Goal: Task Accomplishment & Management: Use online tool/utility

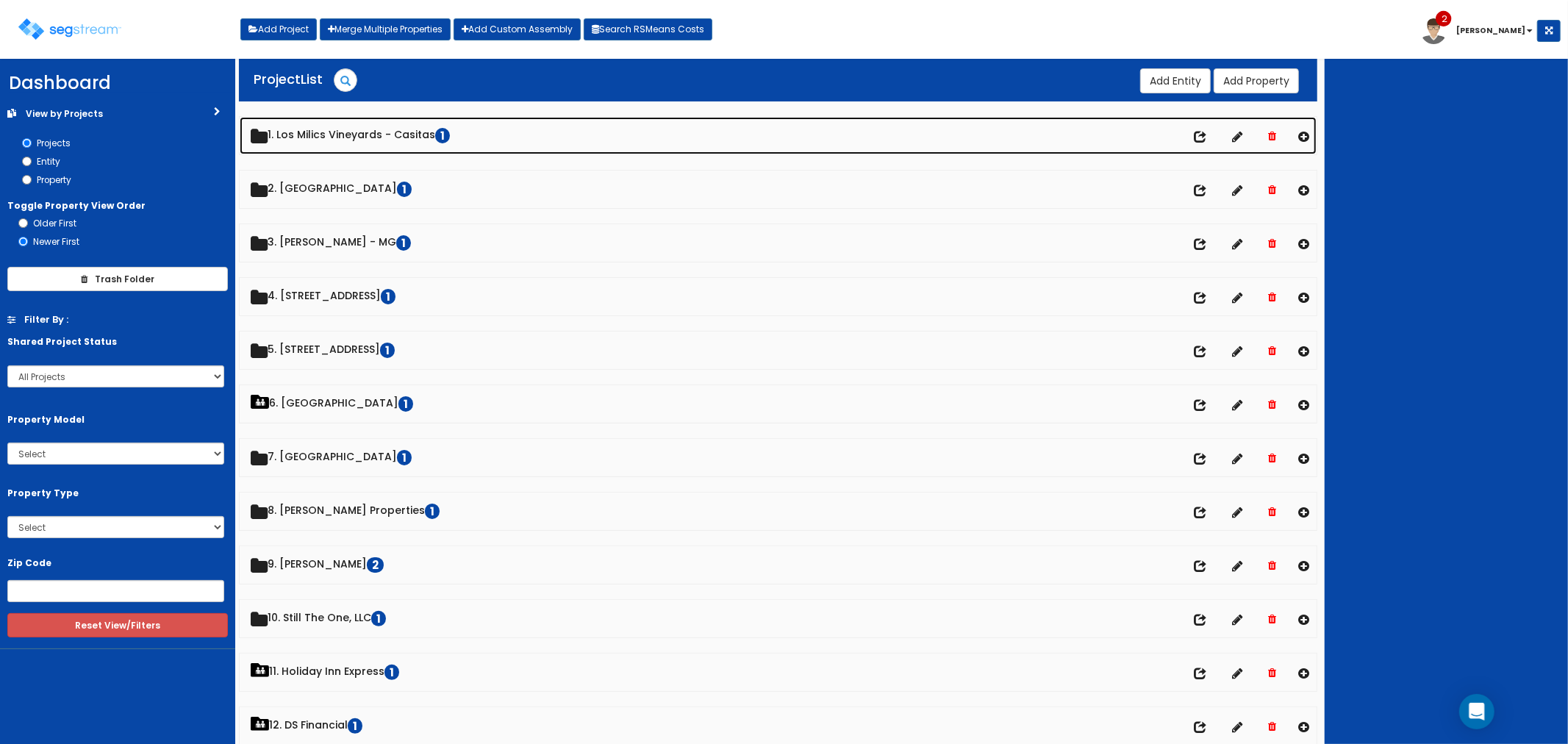
click at [341, 133] on link "1. Los Milics Vineyards - Casitas 1" at bounding box center [779, 135] width 1078 height 37
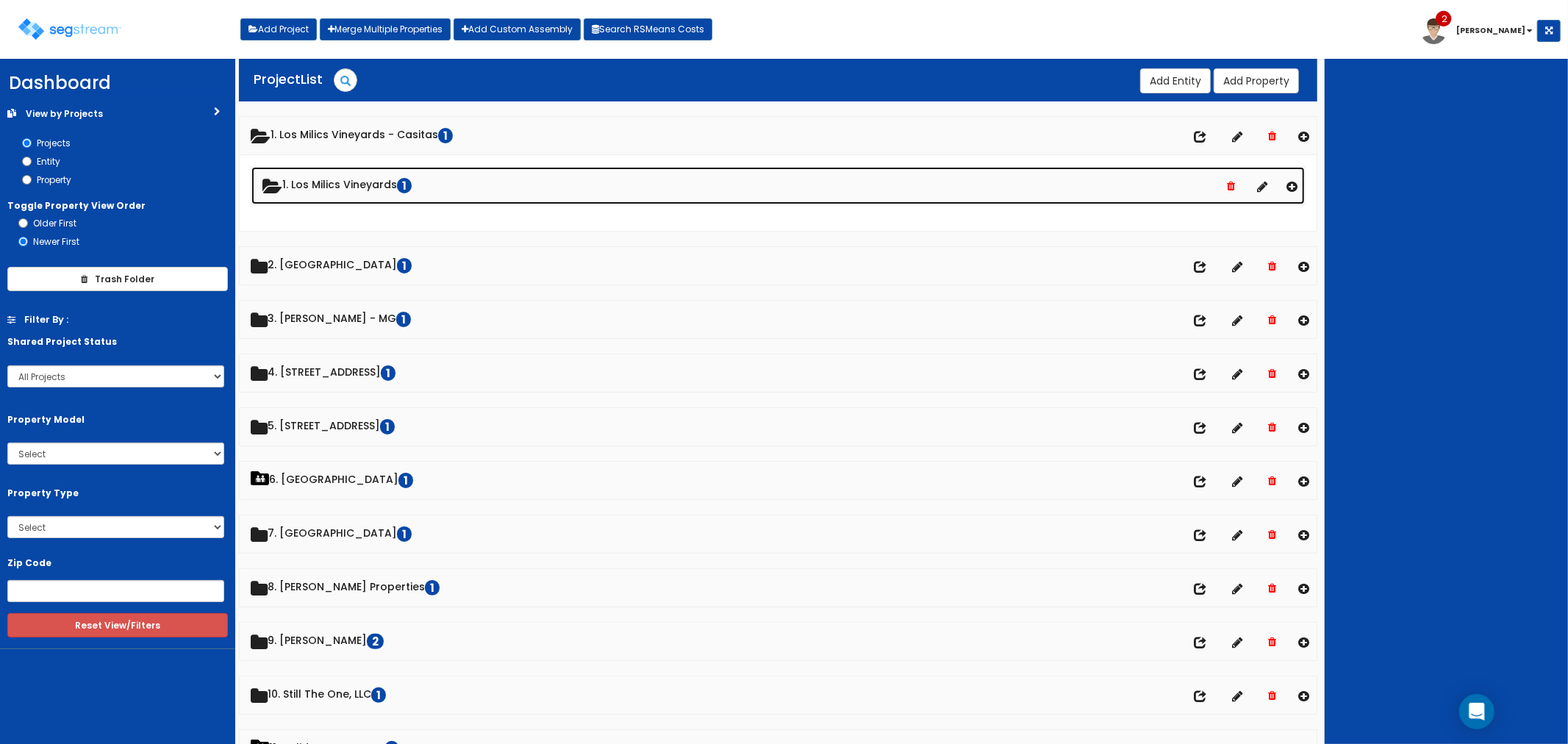
click at [347, 184] on link "1. Los Milics Vineyards 1" at bounding box center [778, 185] width 1054 height 37
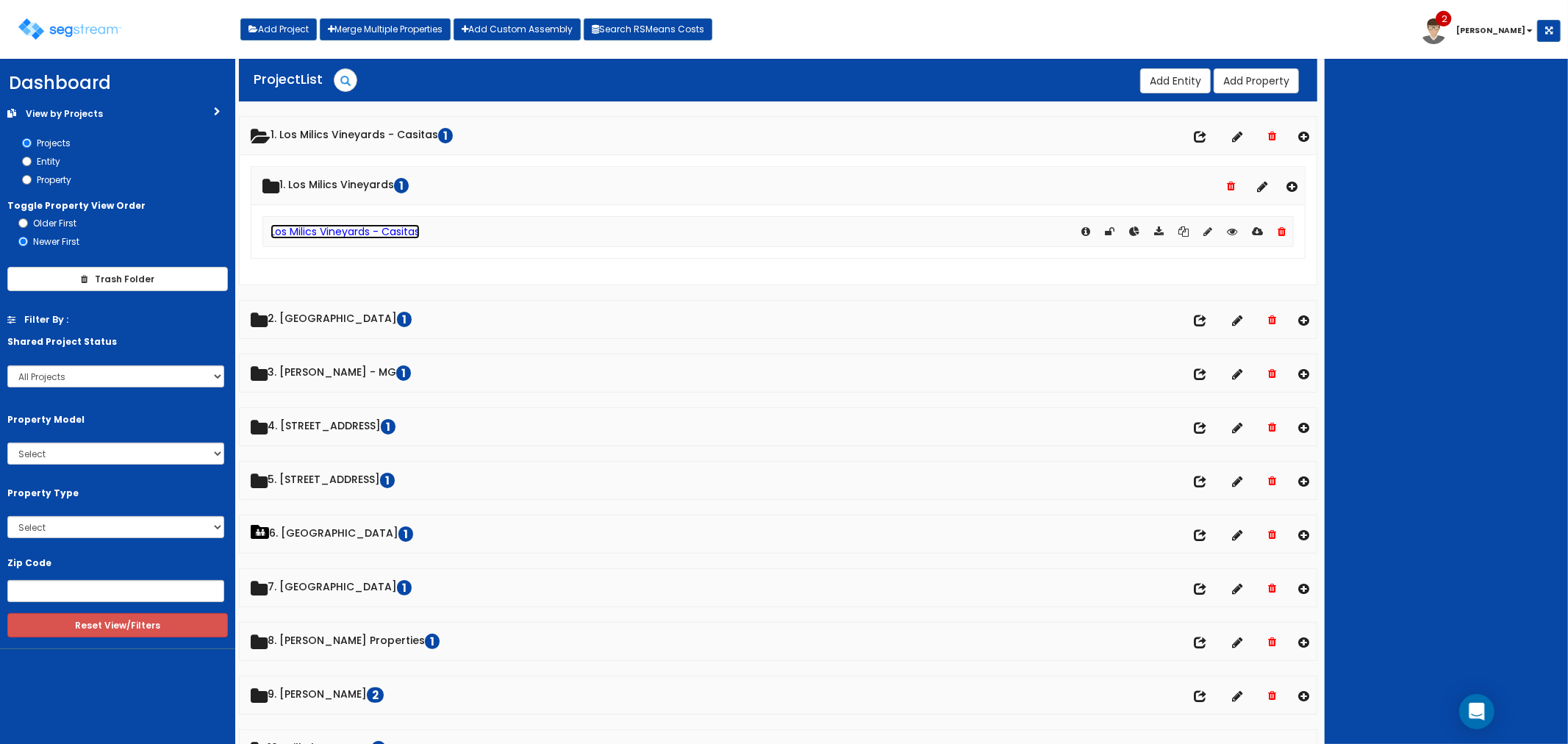
click at [348, 232] on link "Los Milics Vineyards - Casitas" at bounding box center [345, 231] width 149 height 15
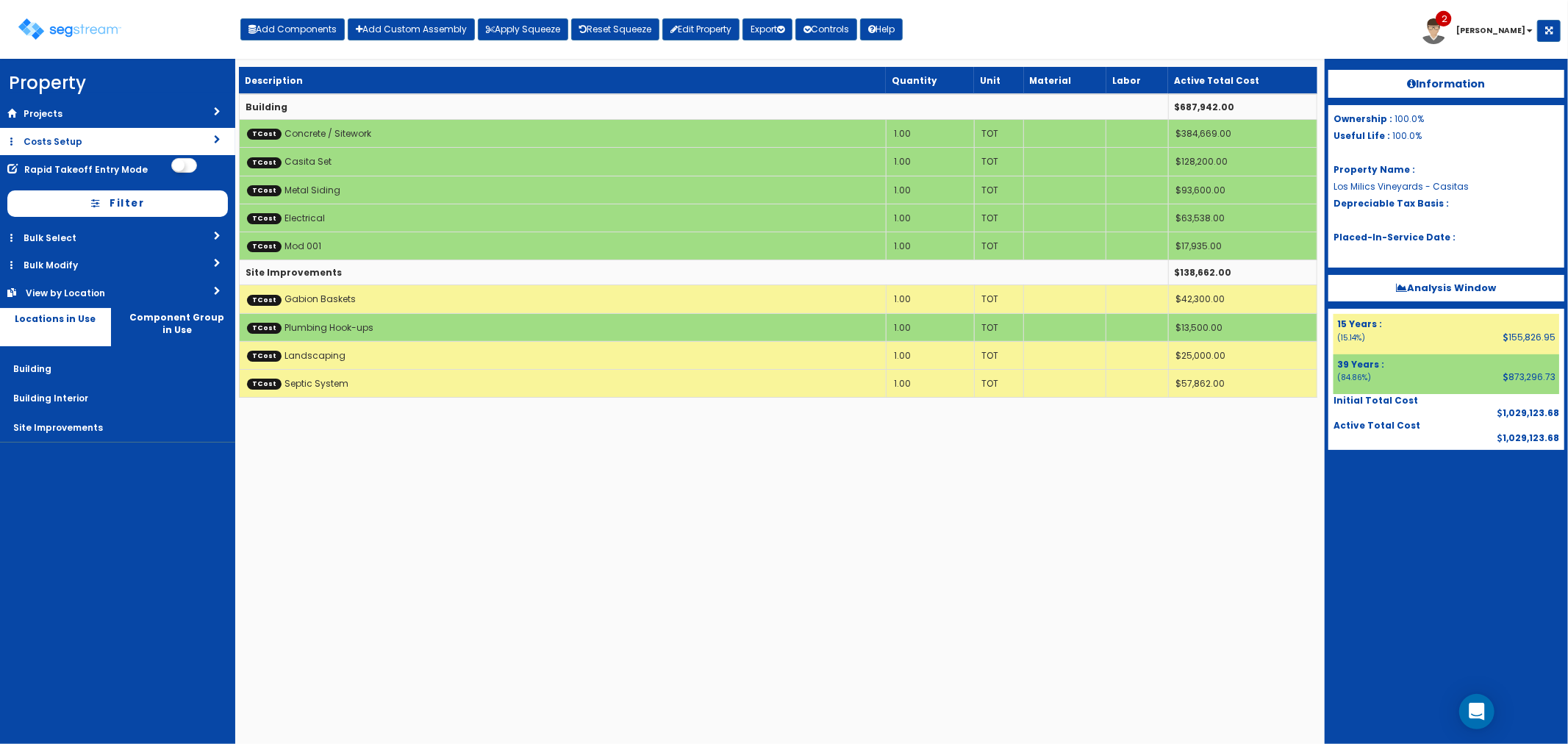
click at [85, 143] on link "Costs Setup" at bounding box center [118, 141] width 236 height 27
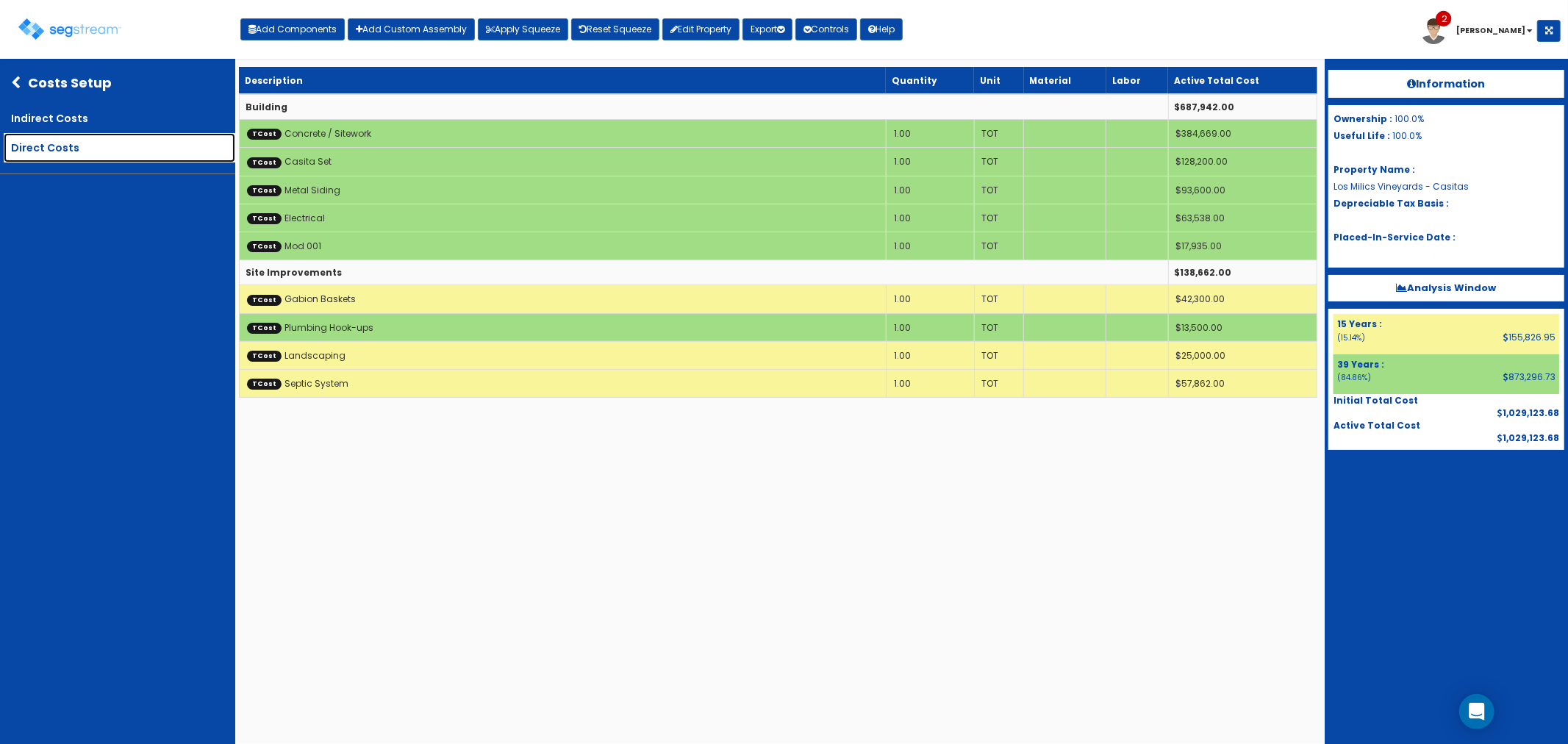
click at [44, 148] on link "Direct Costs" at bounding box center [119, 148] width 231 height 29
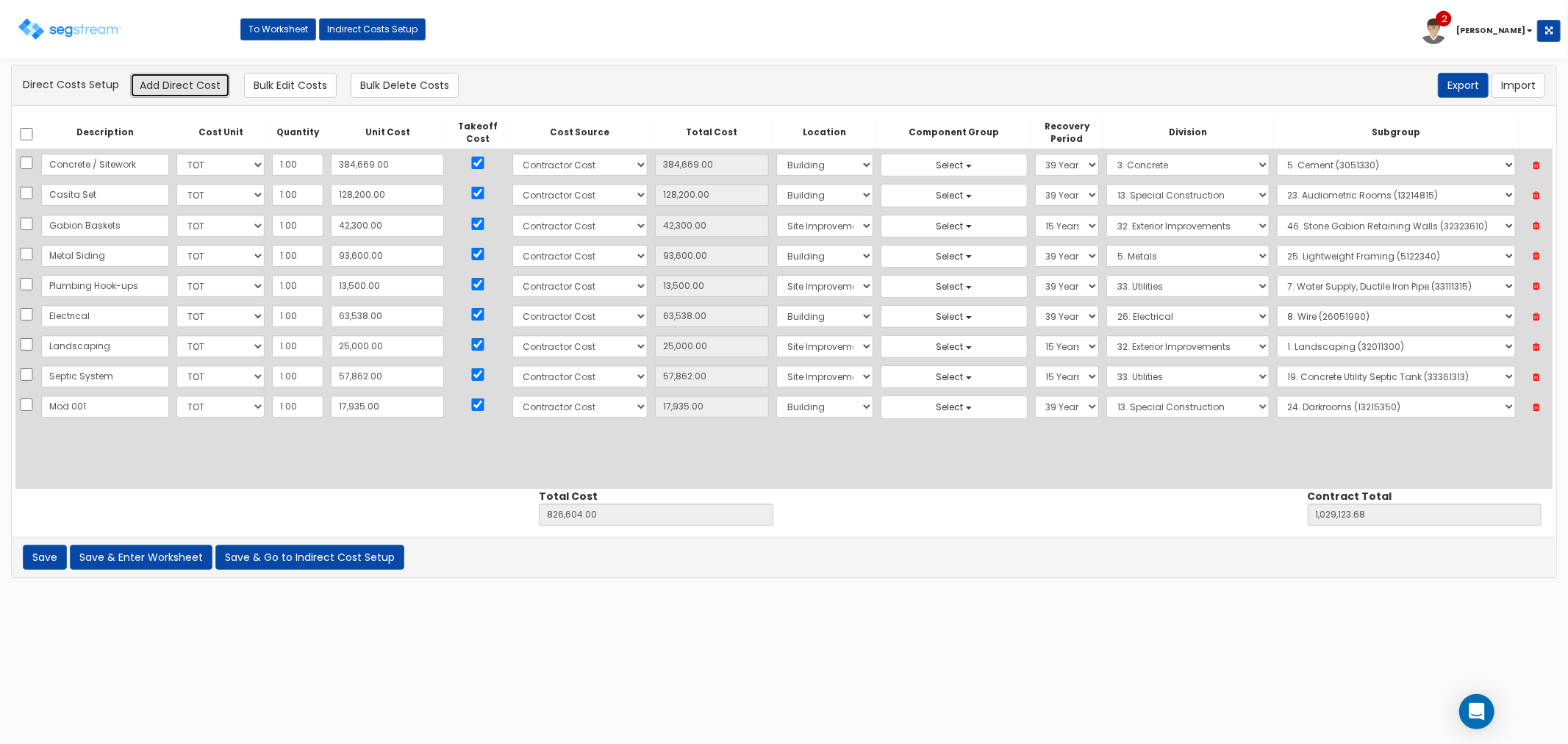
click at [182, 77] on button "Add Direct Cost" at bounding box center [179, 85] width 100 height 25
select select "10"
select select "6"
select select "39Y"
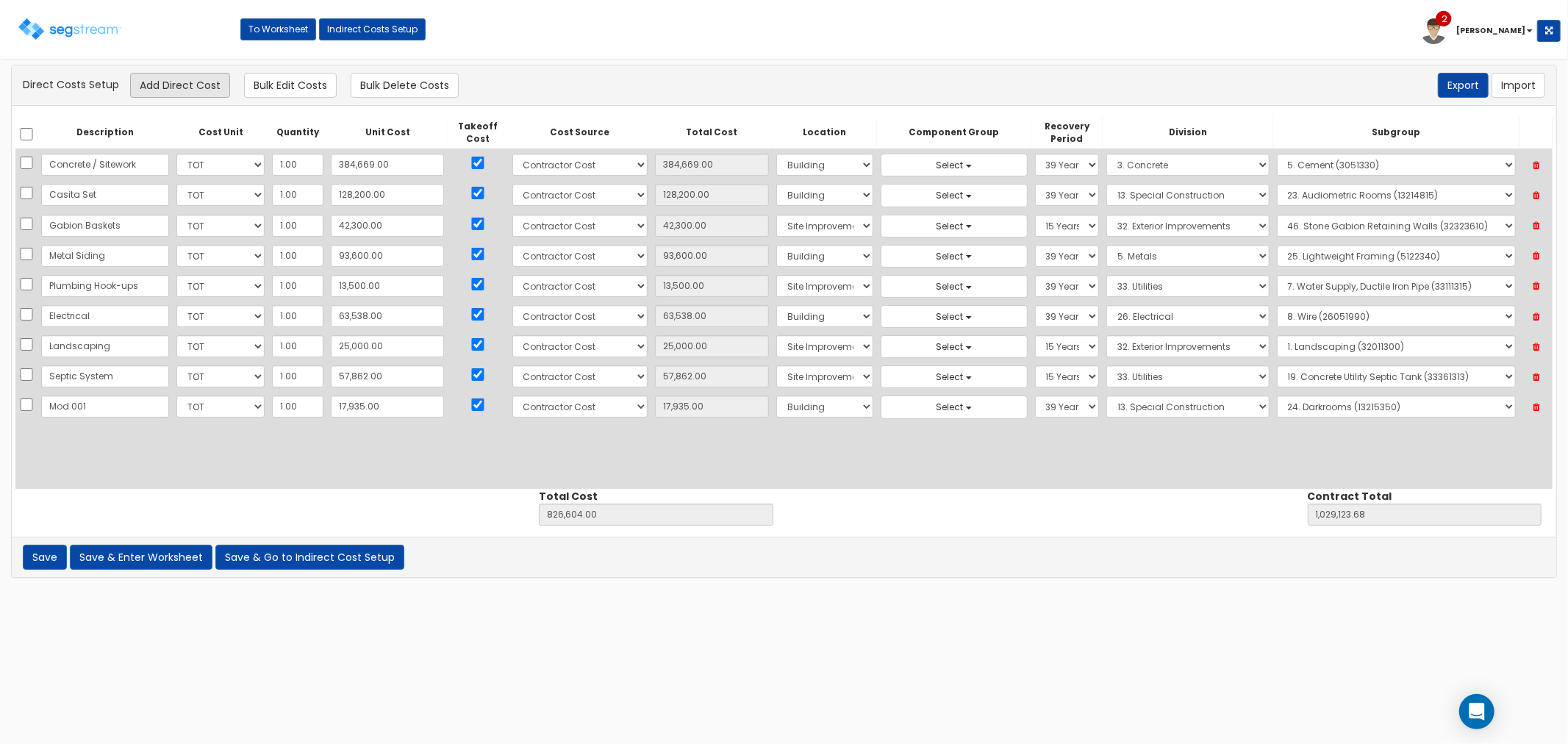
select select "13"
select select "13215350"
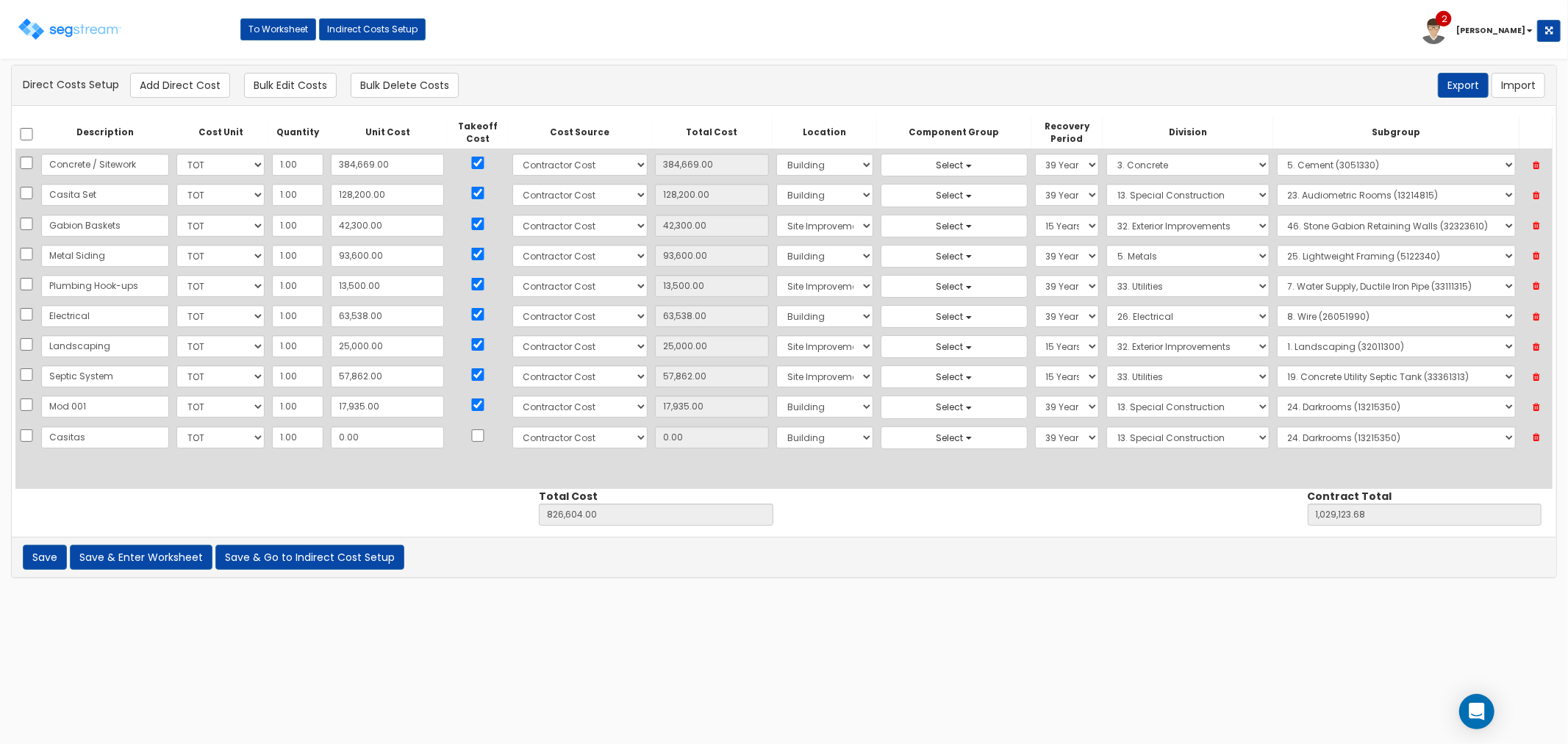
type input "Casitas"
click at [365, 436] on input "0.00" at bounding box center [387, 437] width 113 height 22
type input "10"
type input "826,614.00"
type input "1,029,133.68"
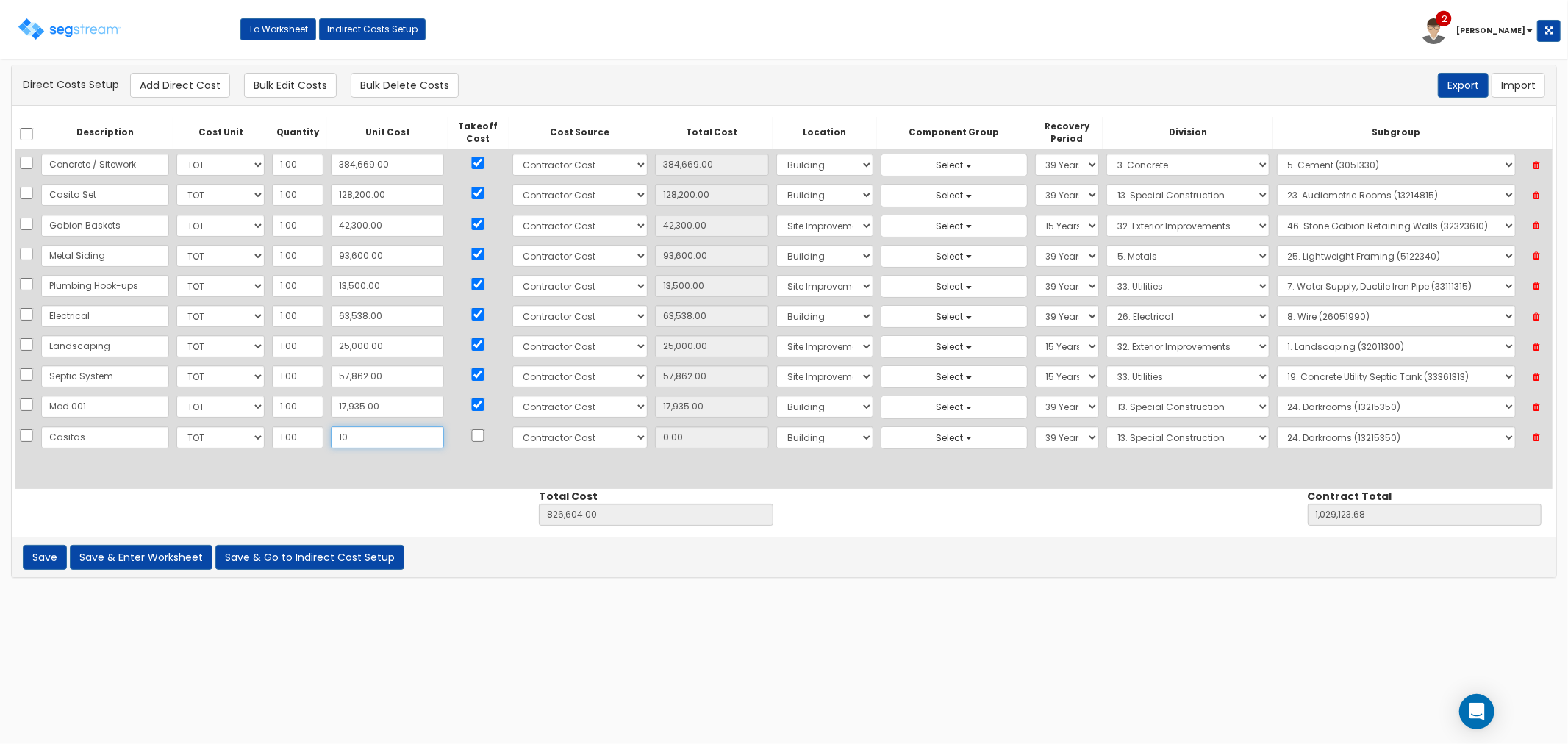
type input "10.00"
type input "104"
type input "826,708.00"
type input "1,029,227.68"
type input "104.00"
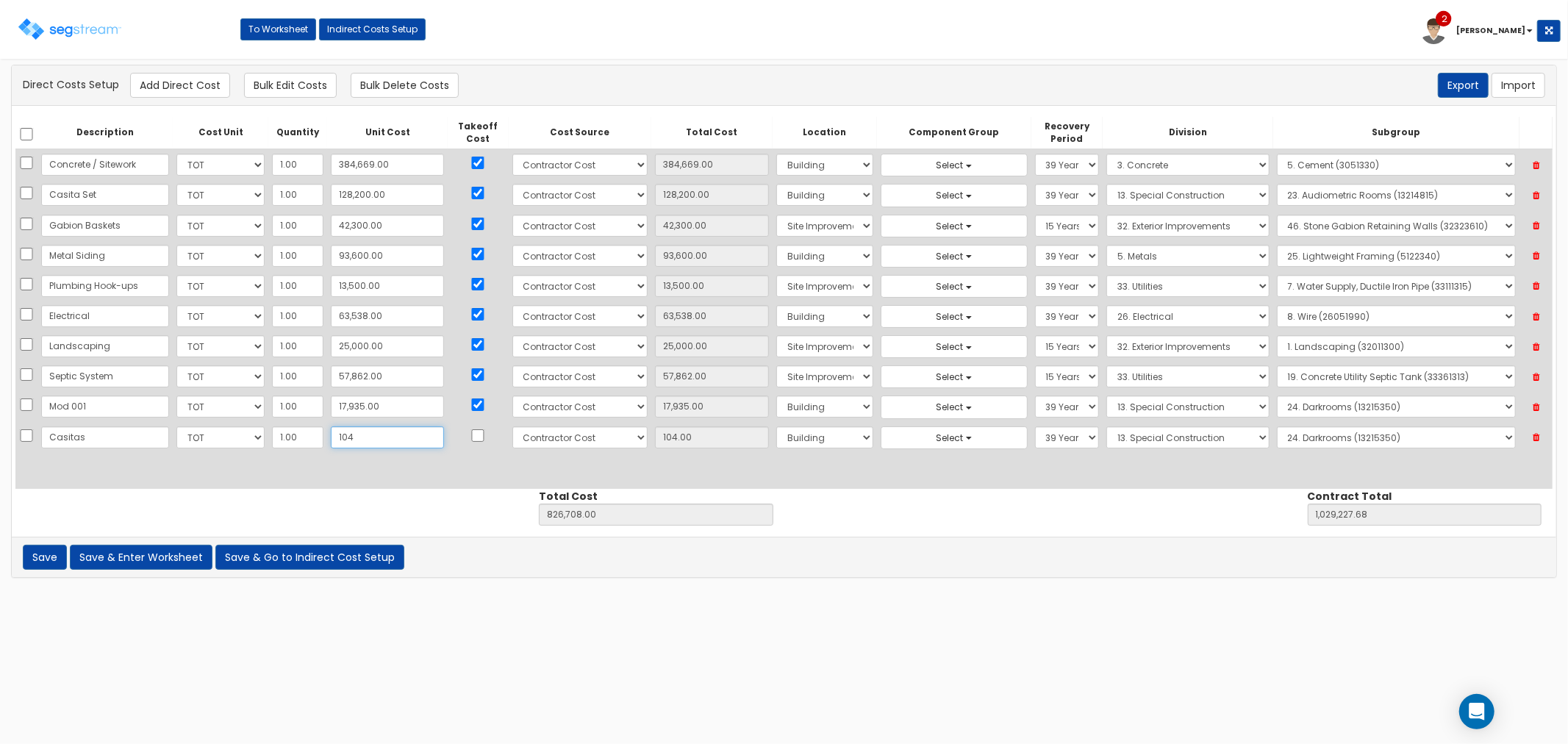
type input "1047"
type input "827,651.00"
type input "1,030,170.68"
type input "1,047"
type input "1,047.00"
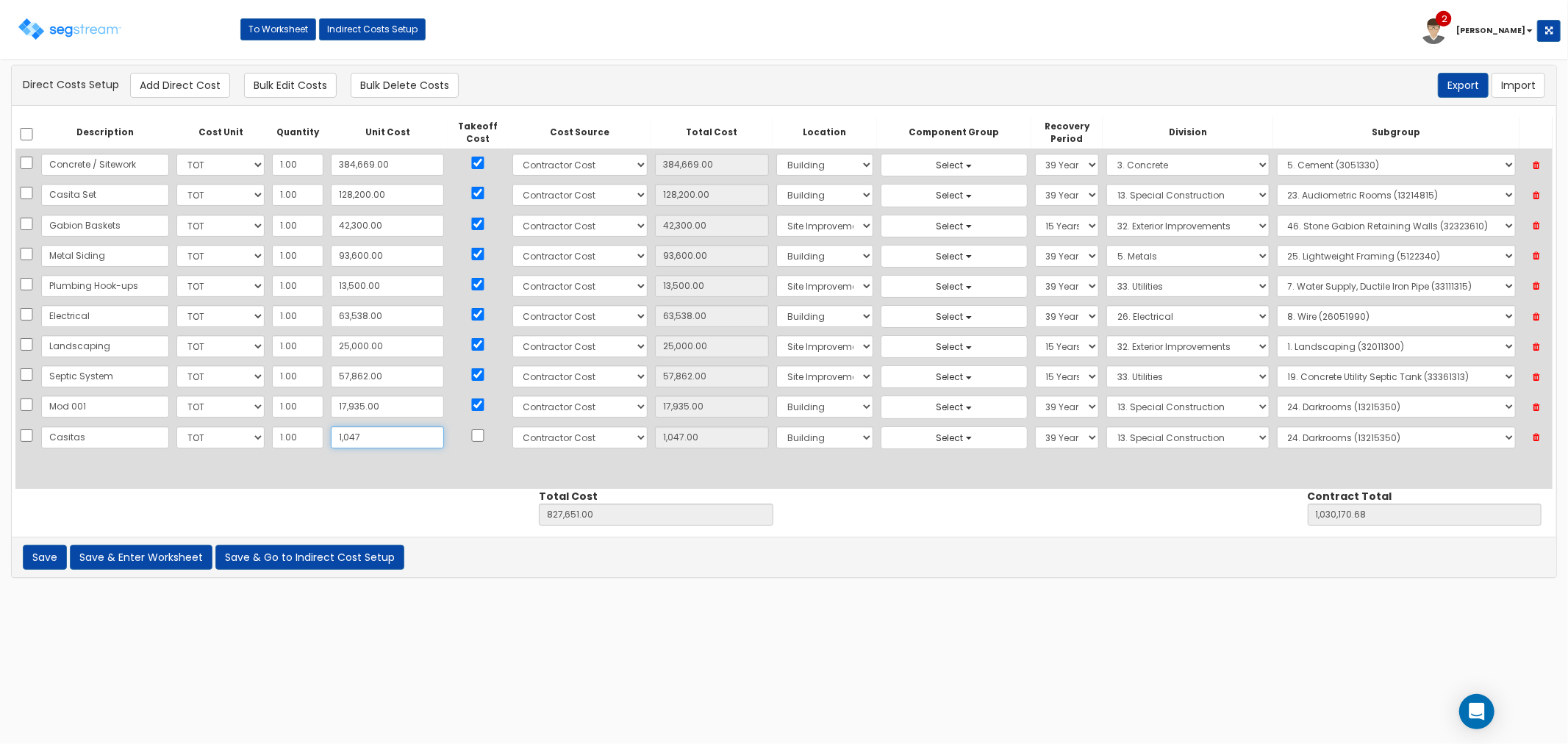
type input "1,0479"
type input "837,083.00"
type input "1,039,602.68"
type input "10,479"
type input "10,479.00"
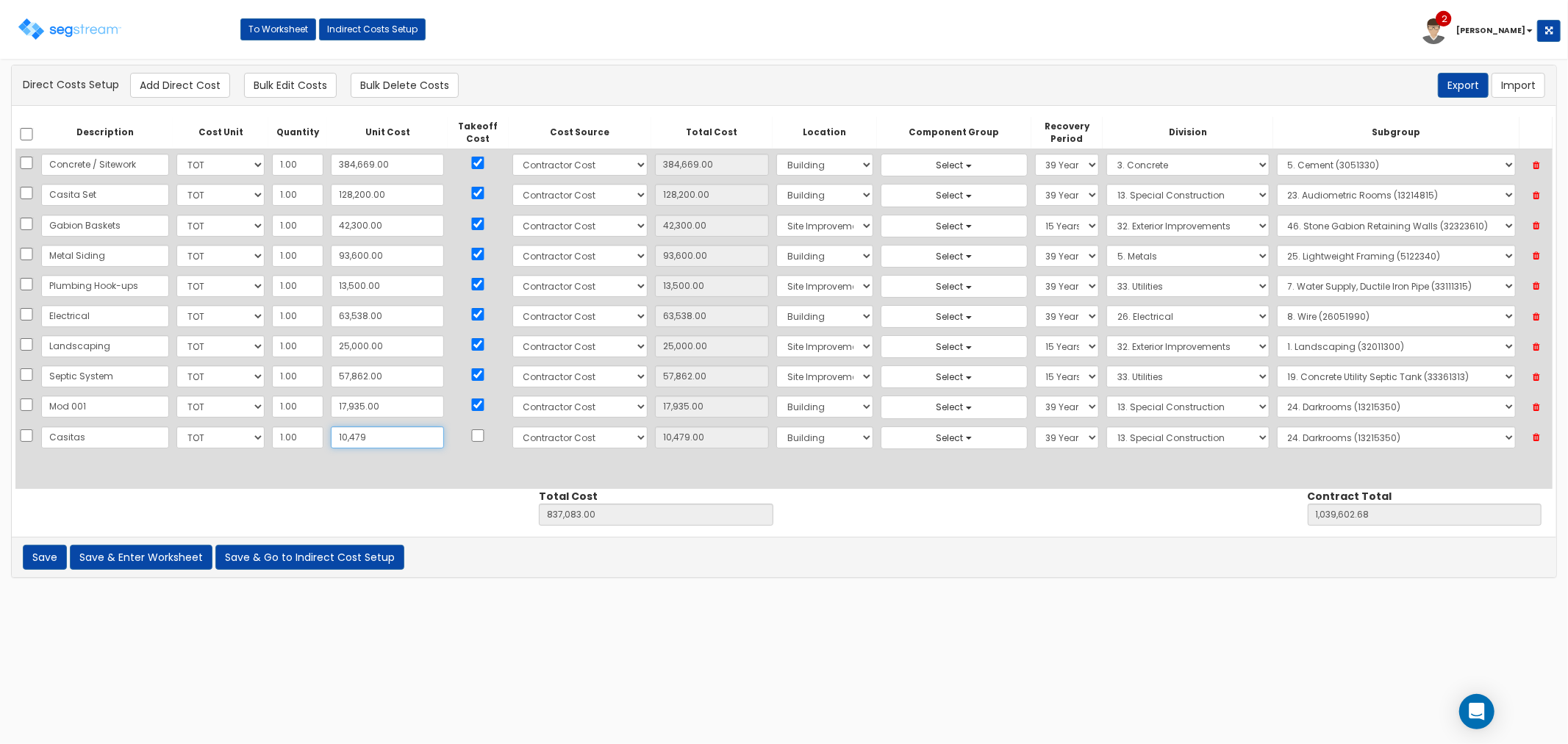
type input "10,4794"
type input "931,398.00"
type input "1,133,917.68"
type input "104,794"
type input "104,794.00"
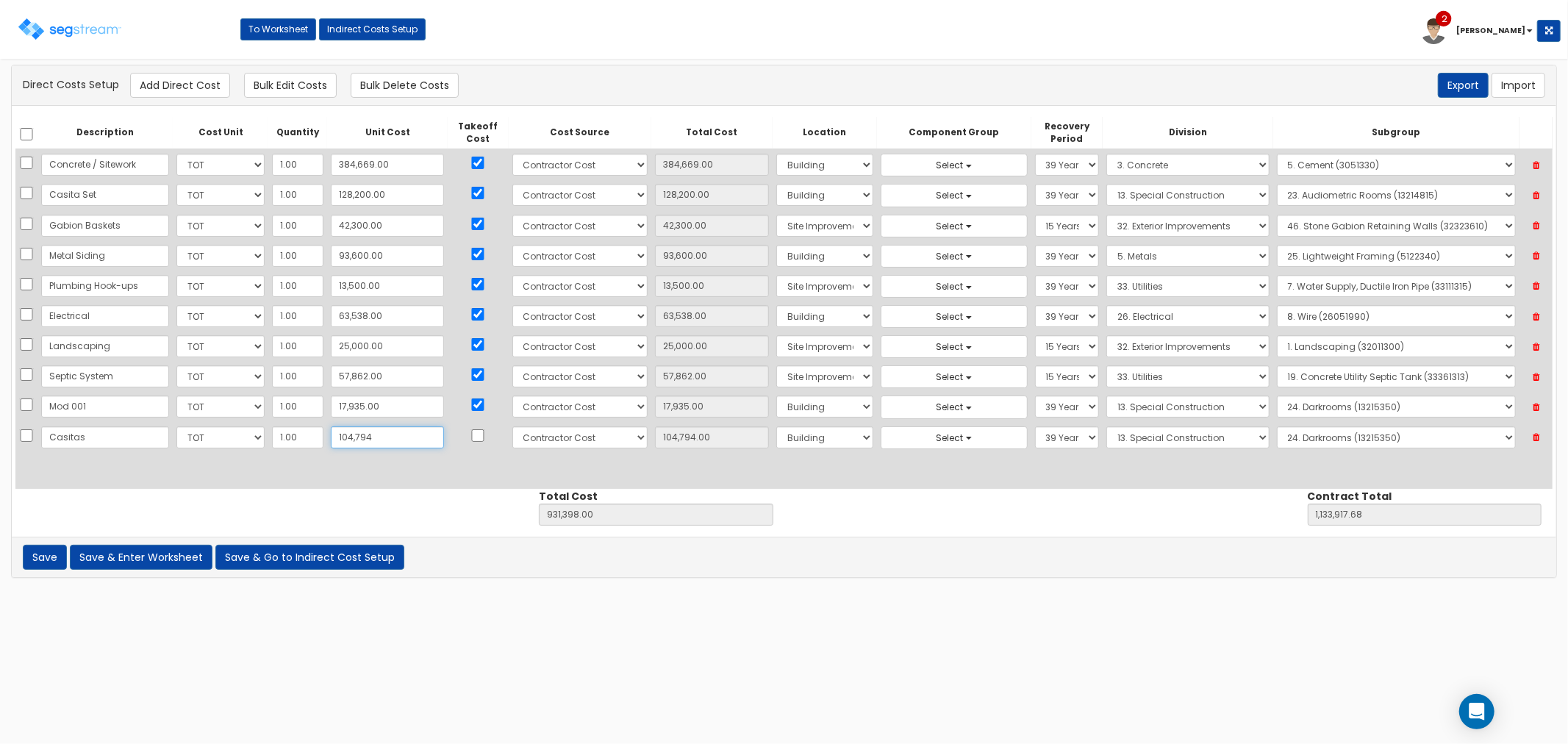
type input "104,7948"
type input "1,874,552.00"
type input "2,077,071.68"
type input "1,047,948"
type input "1,047,948.00"
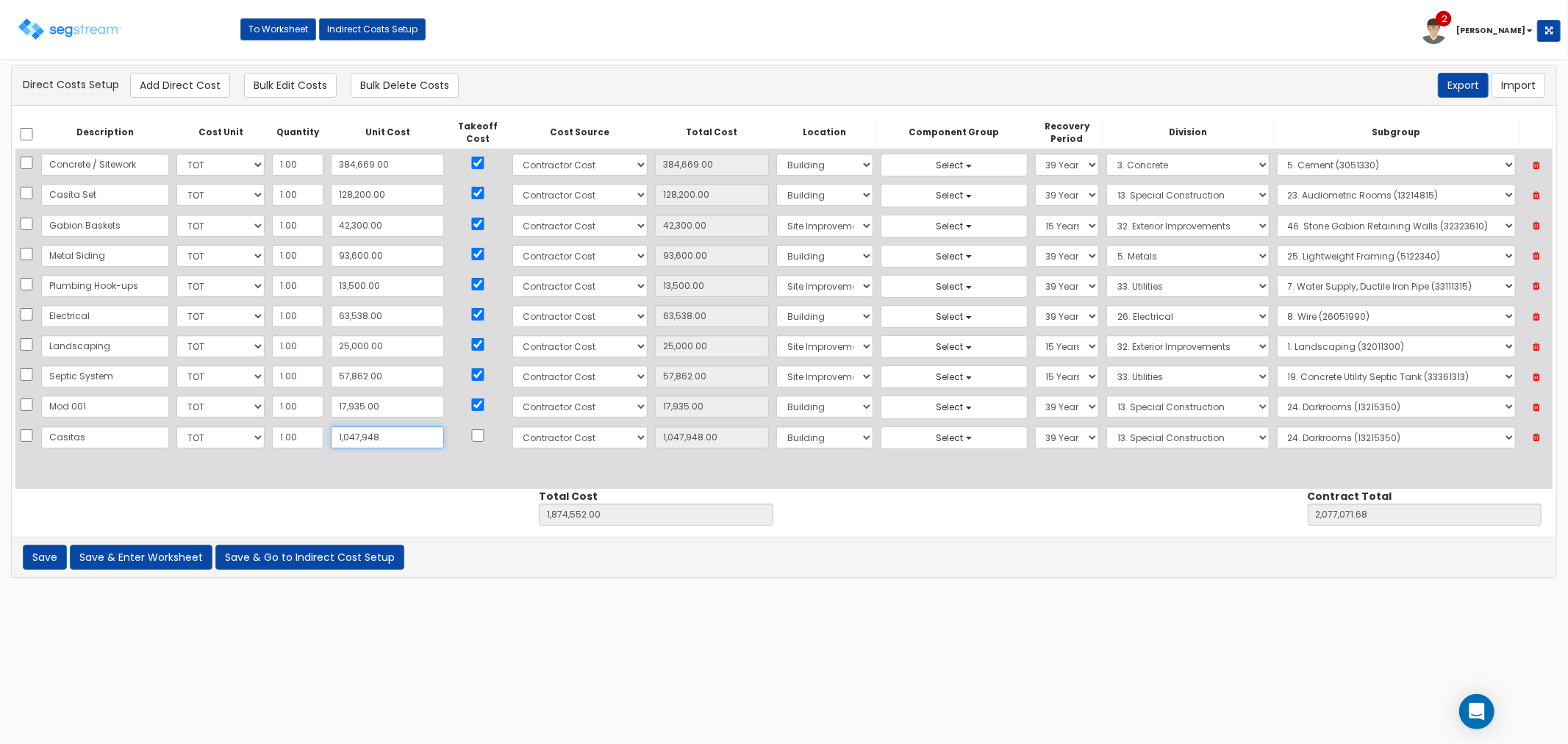
type input "1,047,948.9"
type input "1,874,552.90"
type input "2,077,072.58"
type input "1,047,948.90"
type input "1,047,948.94"
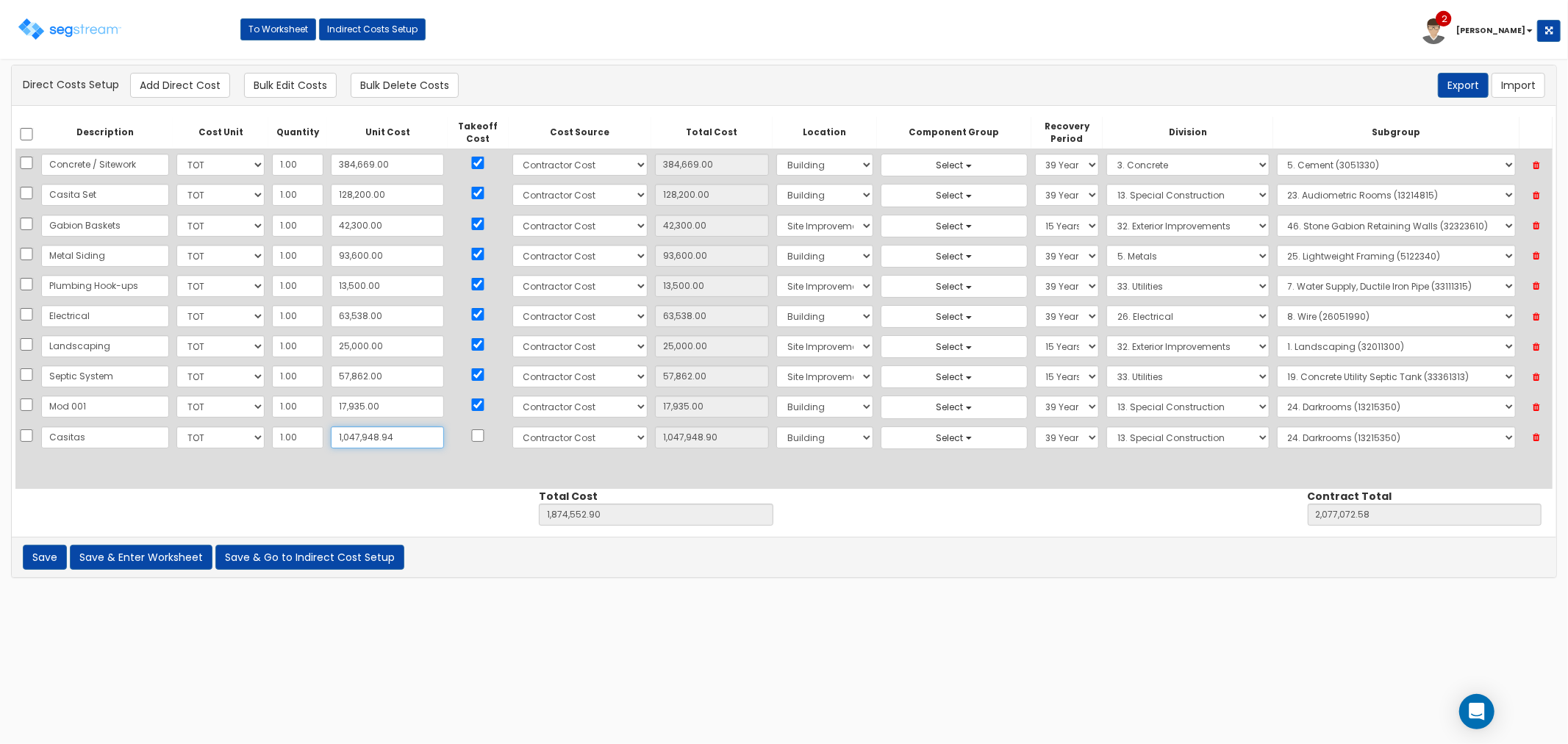
type input "1,874,552.94"
type input "2,077,072.62"
type input "1,047,948.94"
click at [470, 439] on input "checkbox" at bounding box center [477, 436] width 15 height 12
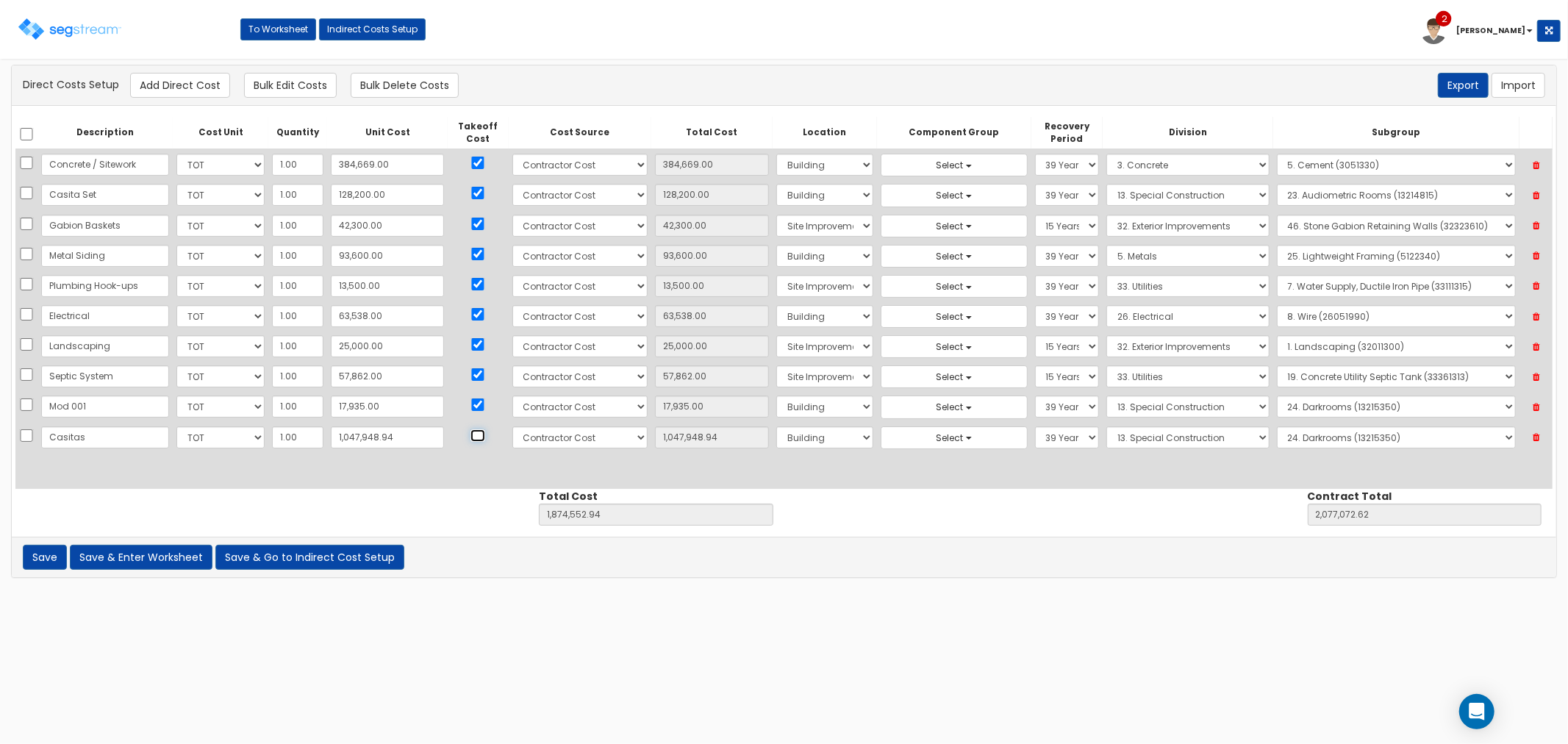
checkbox input "true"
click at [545, 441] on select "Select 86 [PERSON_NAME] Building Client Cost Client Cost - Equipment Client Cos…" at bounding box center [580, 437] width 135 height 22
select select "8"
click at [512, 426] on select "Select 86 [PERSON_NAME] Building Client Cost Client Cost - Equipment Client Cos…" at bounding box center [580, 437] width 135 height 22
click at [1310, 434] on select "Select 1. Selective Demolition, Air Supported Structures (13050510) 2. Selectiv…" at bounding box center [1396, 437] width 239 height 22
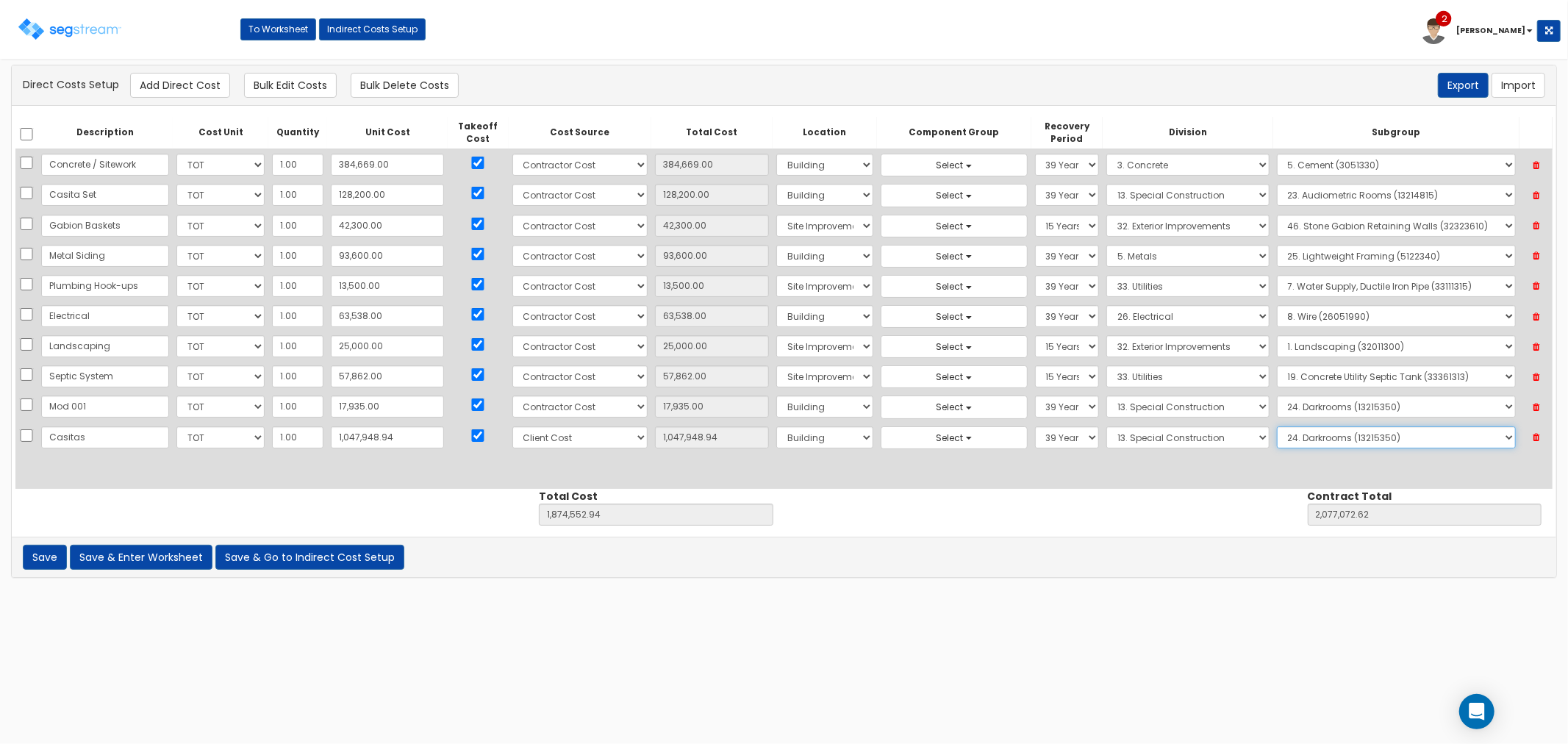
select select "13312350"
click at [1277, 426] on select "Select 1. Selective Demolition, Air Supported Structures (13050510) 2. Selectiv…" at bounding box center [1396, 437] width 239 height 22
click at [206, 85] on button "Add Direct Cost" at bounding box center [179, 85] width 100 height 25
select select "10"
select select "8"
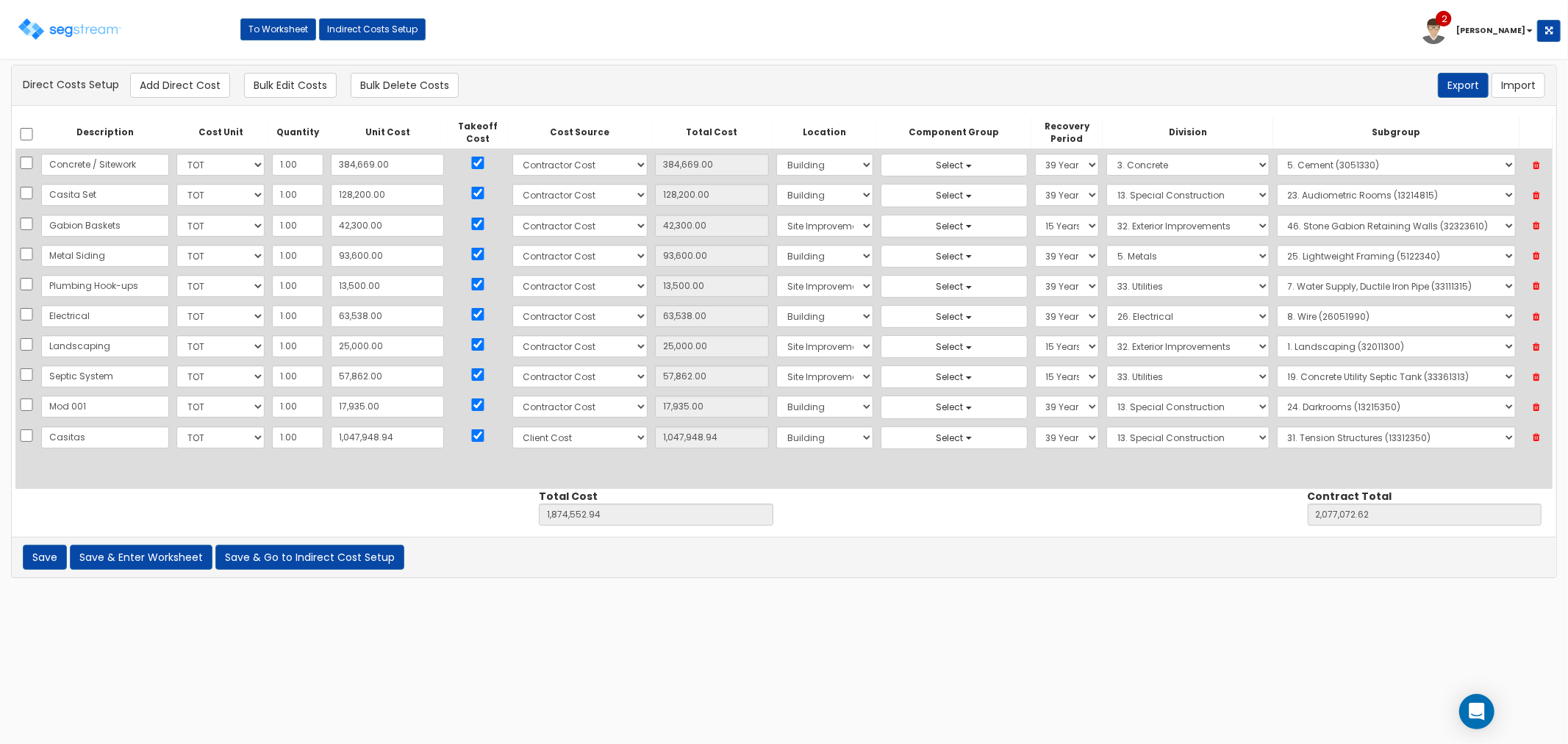
select select "6"
select select "39Y"
select select "13"
select select "13312350"
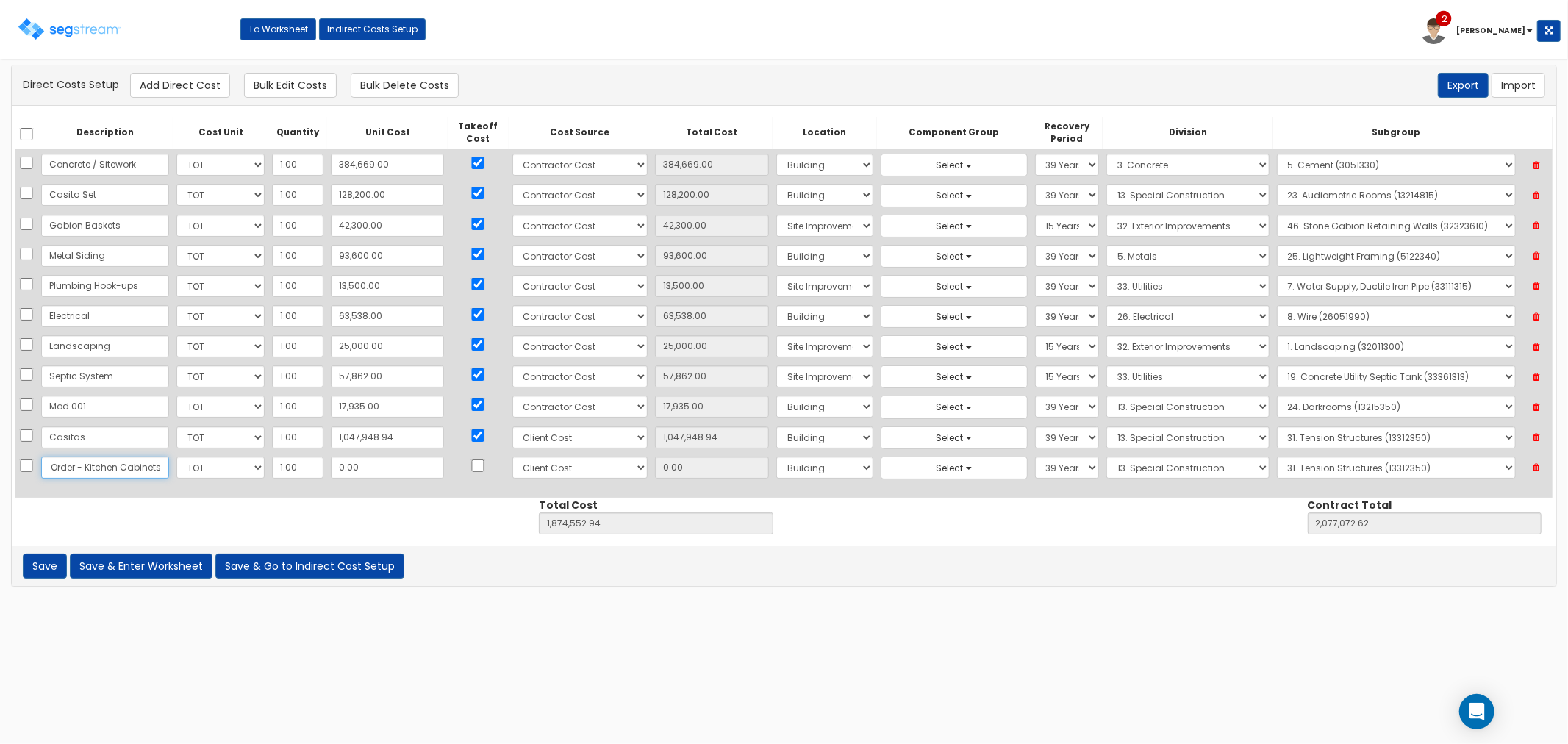
scroll to position [0, 61]
type input "Change Order - Kitchen Cabinets"
click at [365, 470] on input "0.00" at bounding box center [387, 467] width 113 height 22
type input "3"
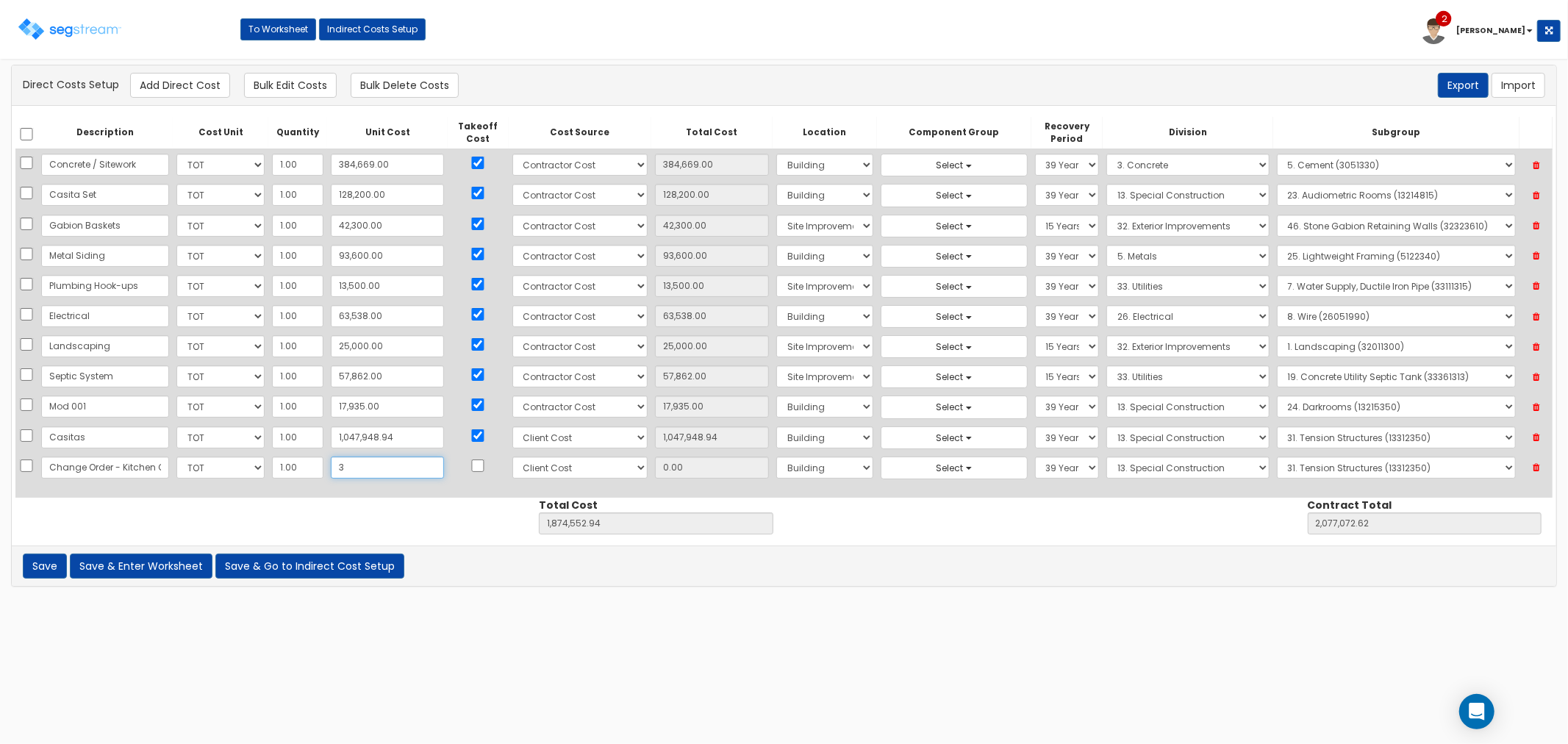
type input "1,874,555.94"
type input "2,077,075.62"
type input "3.00"
type input "38"
type input "1,874,590.94"
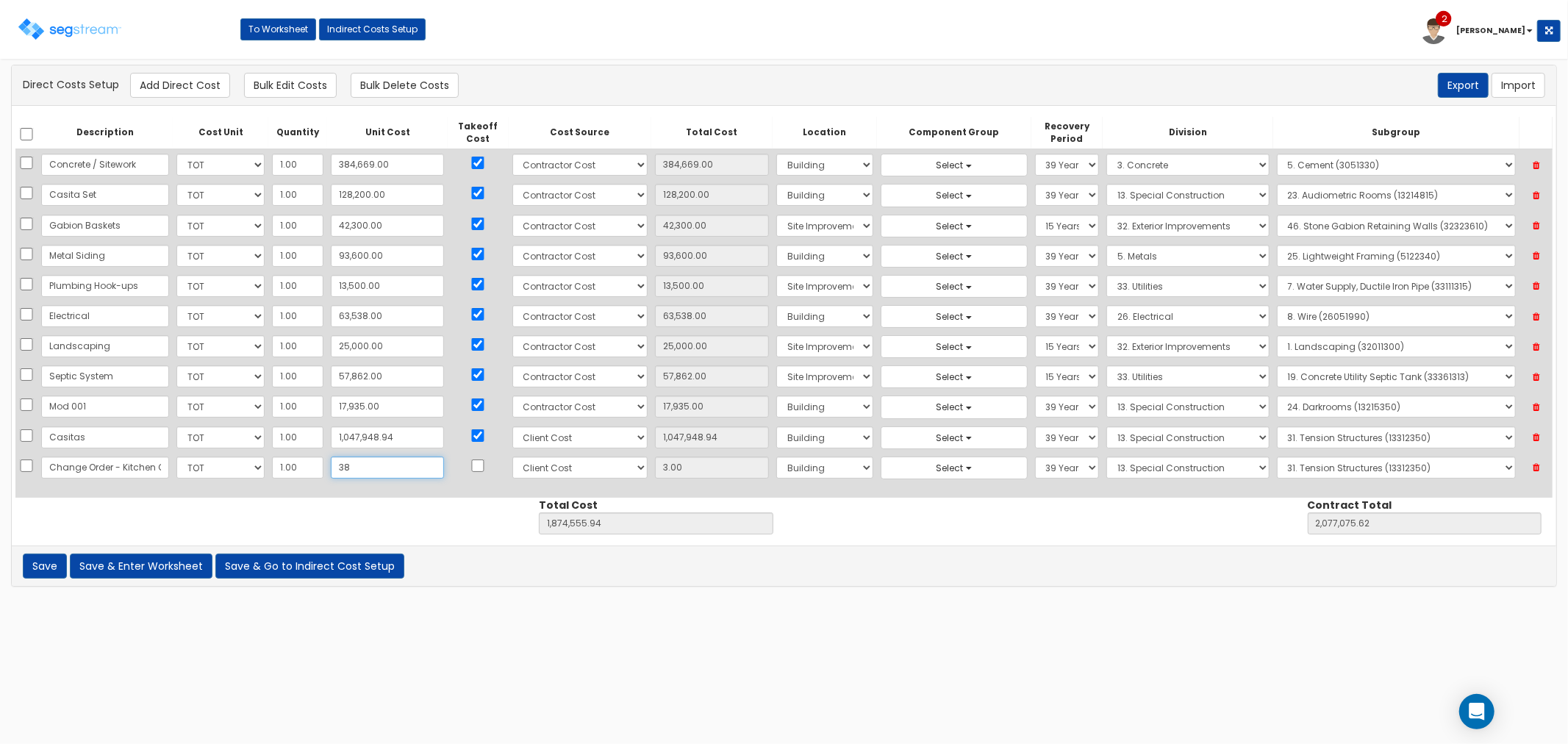
type input "2,077,110.62"
type input "38.00"
type input "384"
type input "1,874,936.94"
type input "2,077,456.62"
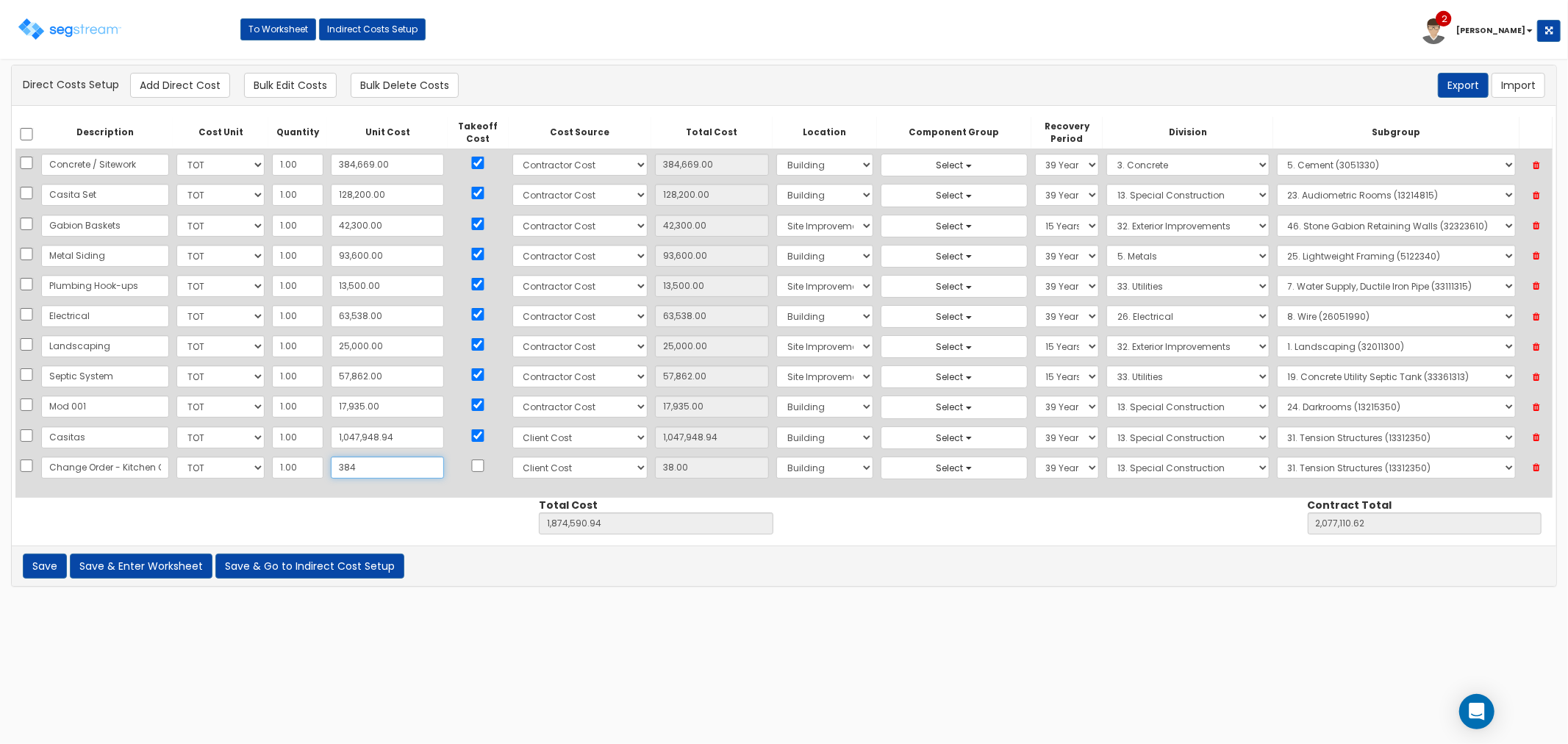
type input "384.00"
type input "3844"
type input "1,878,396.94"
type input "2,080,916.62"
type input "3,844"
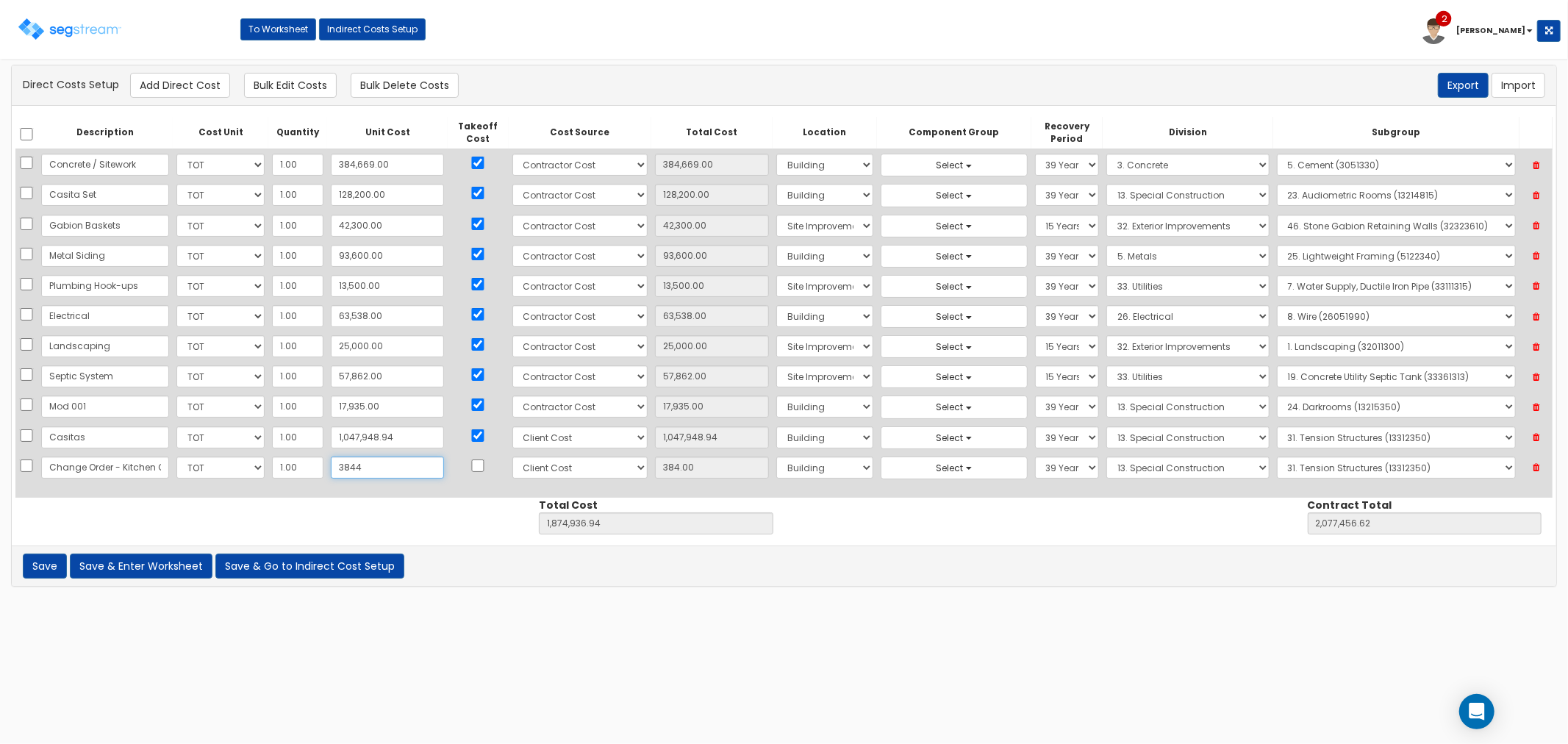
type input "3,844.00"
type input "3,8448"
type input "1,913,000.94"
type input "2,115,520.62"
type input "38,448"
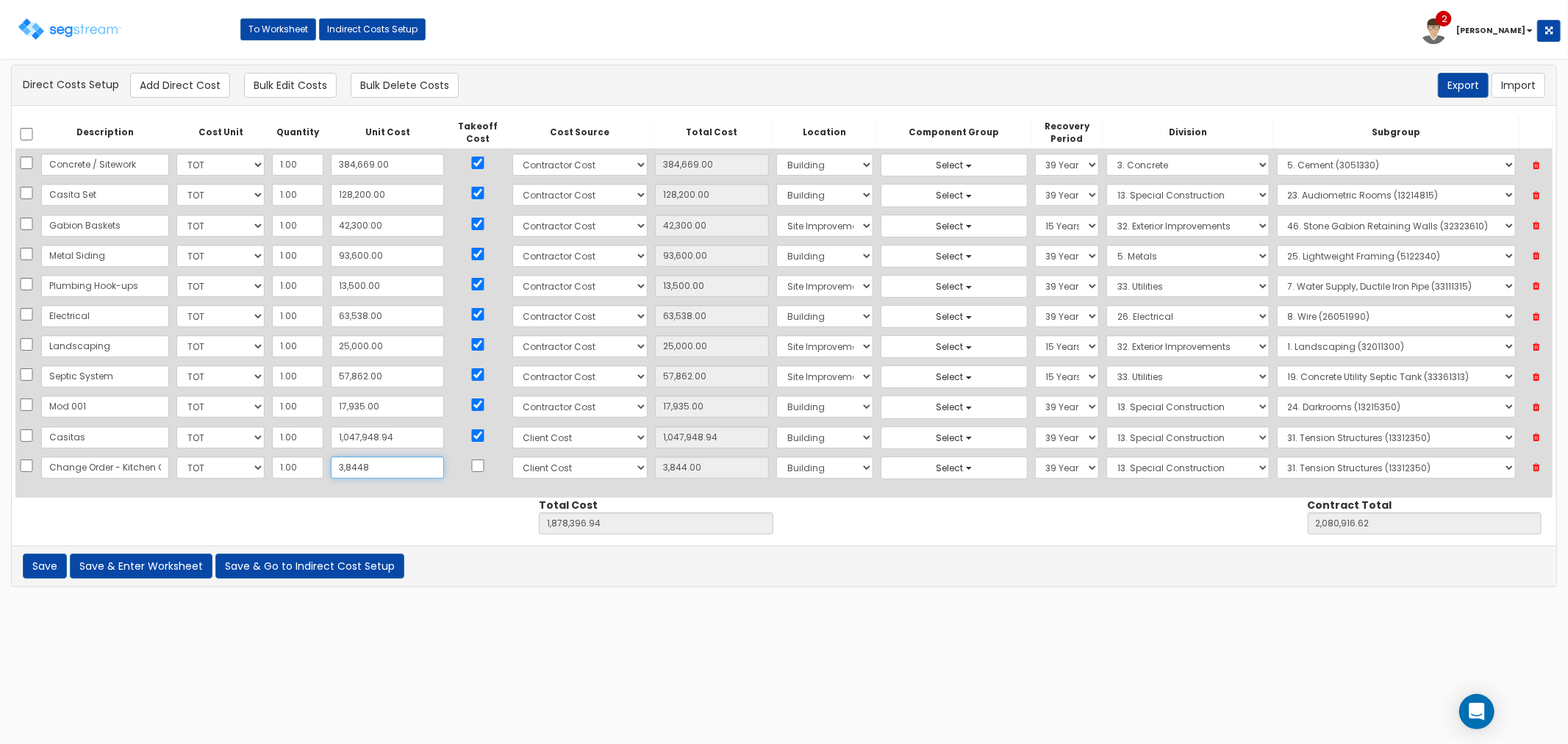
type input "38,448.00"
type input "38,448.45"
type input "1,913,001.39"
type input "2,115,521.07"
type input "38,448.45"
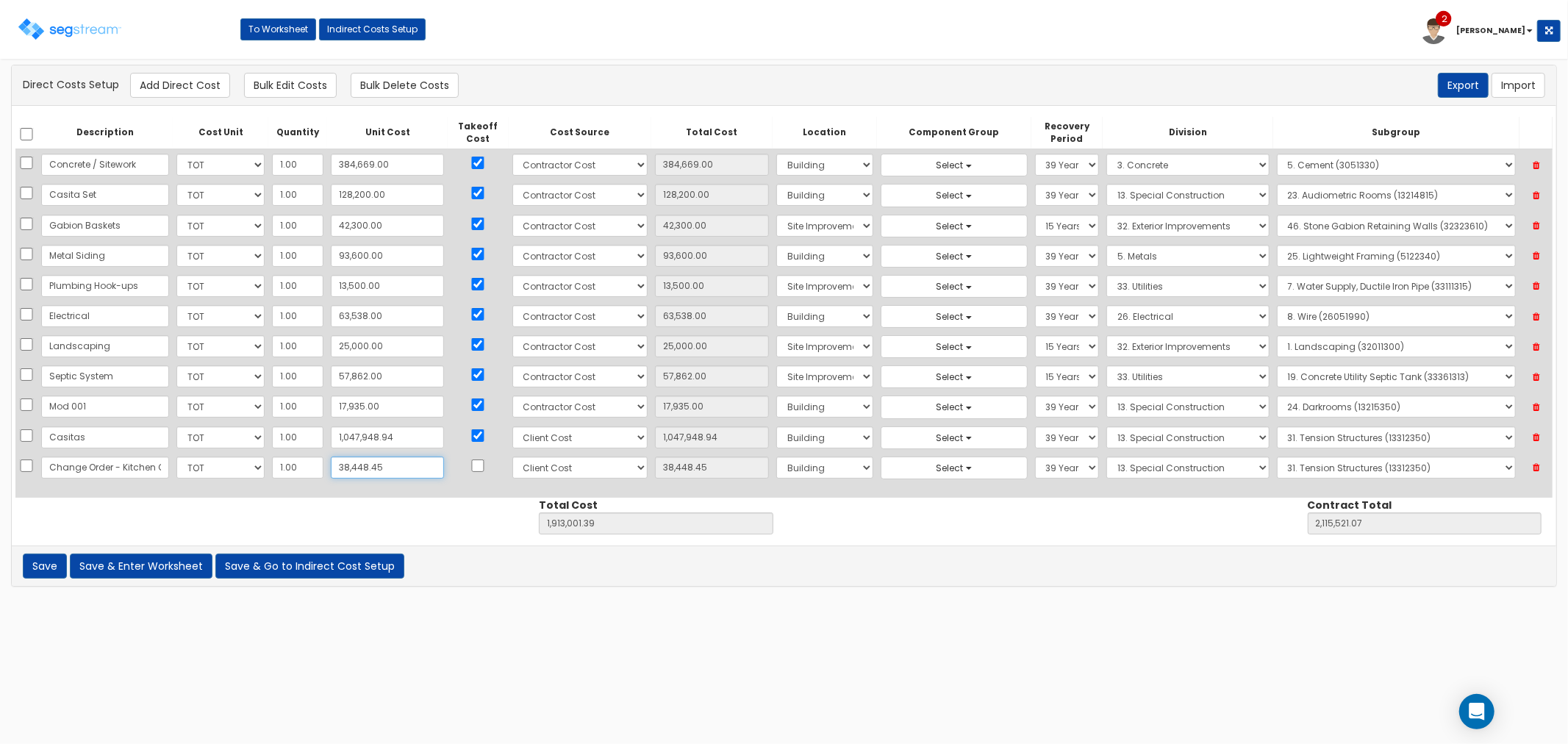
type input "38,448.45"
click at [470, 472] on input "checkbox" at bounding box center [477, 465] width 15 height 12
checkbox input "true"
click at [776, 468] on select "Select Building Building Interior Site Improvements Add Additional Location" at bounding box center [824, 467] width 96 height 22
select select "7"
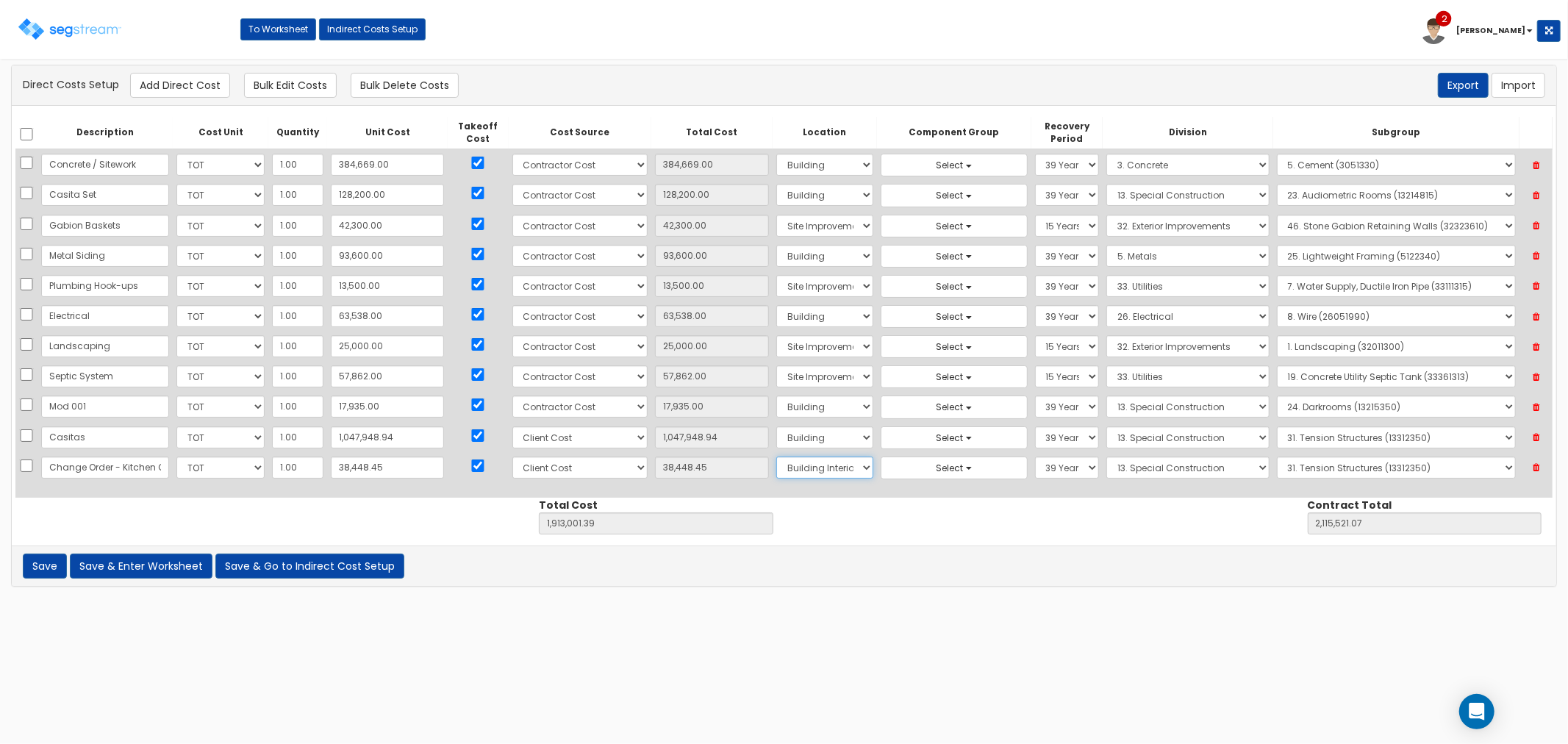
click at [776, 457] on select "Select Building Building Interior Site Improvements Add Additional Location" at bounding box center [824, 467] width 96 height 22
click at [1035, 468] on select "Select 5 Years 7 Years 9 Years 10 Years 15 Years 15 Year QLI 15 Year QRP 15 Yea…" at bounding box center [1067, 467] width 65 height 22
select select "5Y"
click at [1035, 457] on select "Select 5 Years 7 Years 9 Years 10 Years 15 Years 15 Year QLI 15 Year QRP 15 Yea…" at bounding box center [1067, 467] width 65 height 22
click at [1137, 464] on select "Select 1. General Requirements 2. Existing Conditions 3. Concrete 4. Masonry 5.…" at bounding box center [1188, 467] width 163 height 22
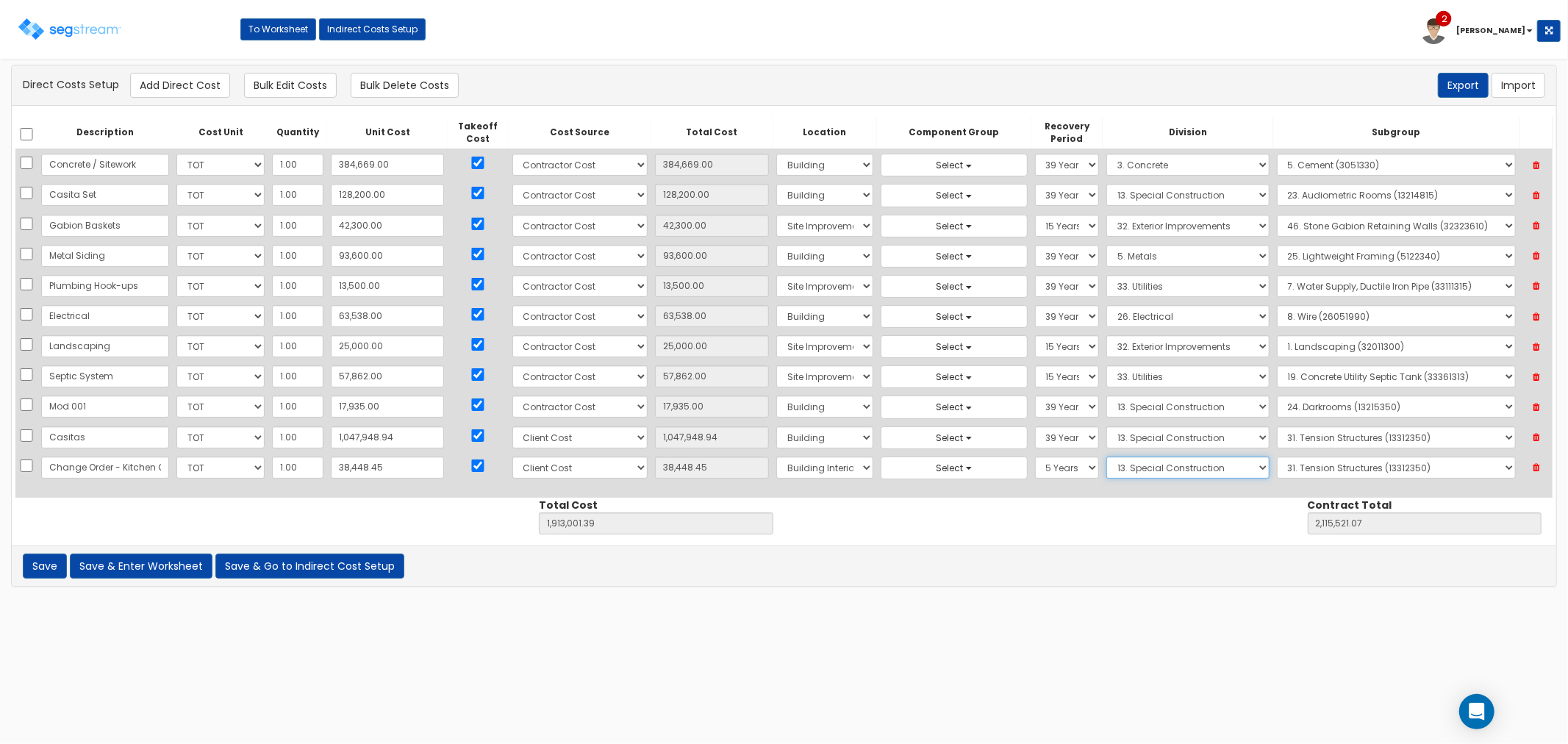
select select "12"
click at [1106, 457] on select "Select 1. General Requirements 2. Existing Conditions 3. Concrete 4. Masonry 5.…" at bounding box center [1188, 467] width 163 height 22
click at [1325, 463] on select "Select 1. Metal Horizontal Louver Blinds (12211313) 2. Vinyl Horizontal Louver …" at bounding box center [1396, 467] width 239 height 22
select select "12322310"
click at [1277, 457] on select "Select 1. Metal Horizontal Louver Blinds (12211313) 2. Vinyl Horizontal Louver …" at bounding box center [1396, 467] width 239 height 22
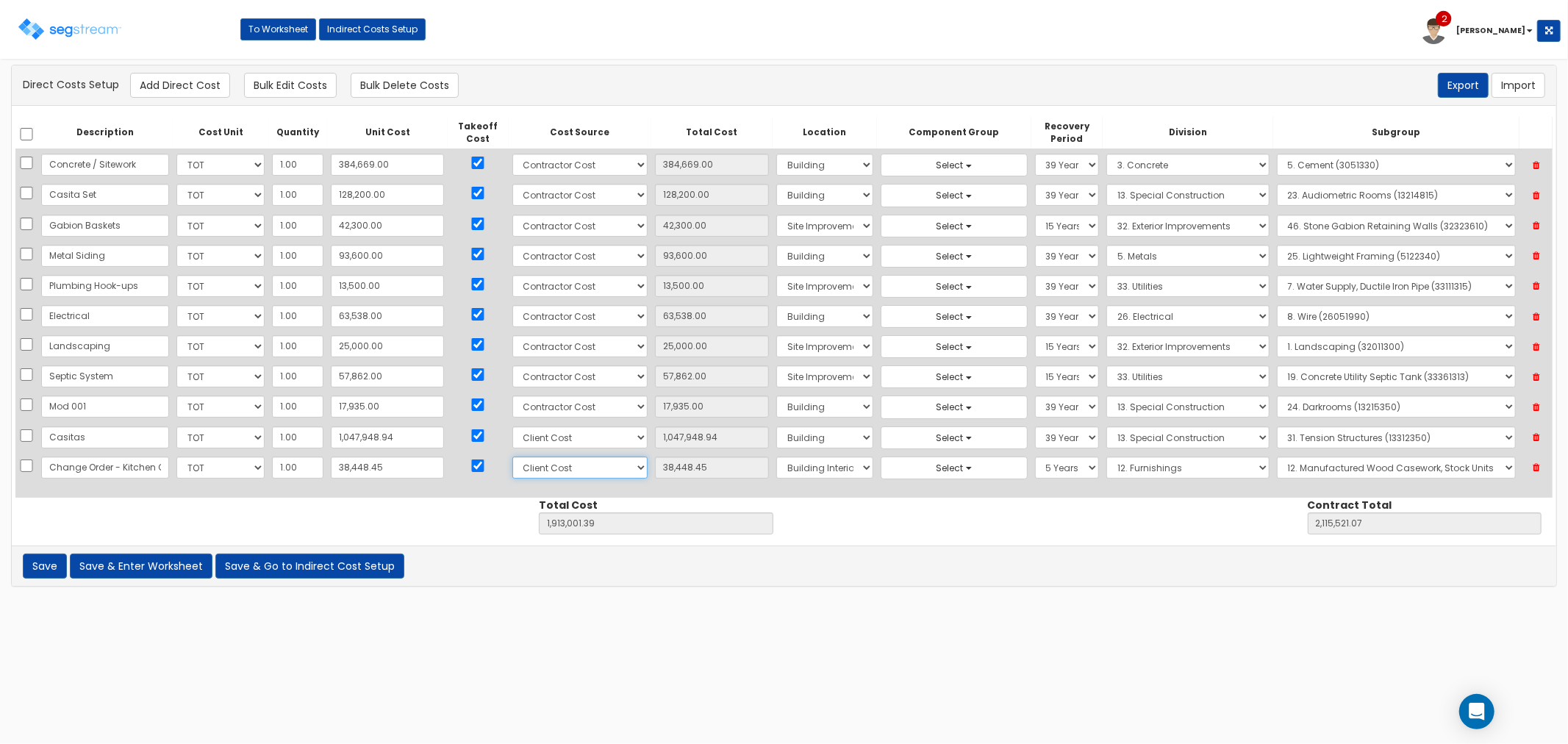
click at [512, 465] on select "Select 86 [PERSON_NAME] Building Client Cost Client Cost - Equipment Client Cos…" at bounding box center [580, 467] width 135 height 22
select select "21"
click at [512, 457] on select "Select 86 [PERSON_NAME] Building Client Cost Client Cost - Equipment Client Cos…" at bounding box center [580, 467] width 135 height 22
click at [189, 80] on button "Add Direct Cost" at bounding box center [179, 85] width 100 height 25
select select "10"
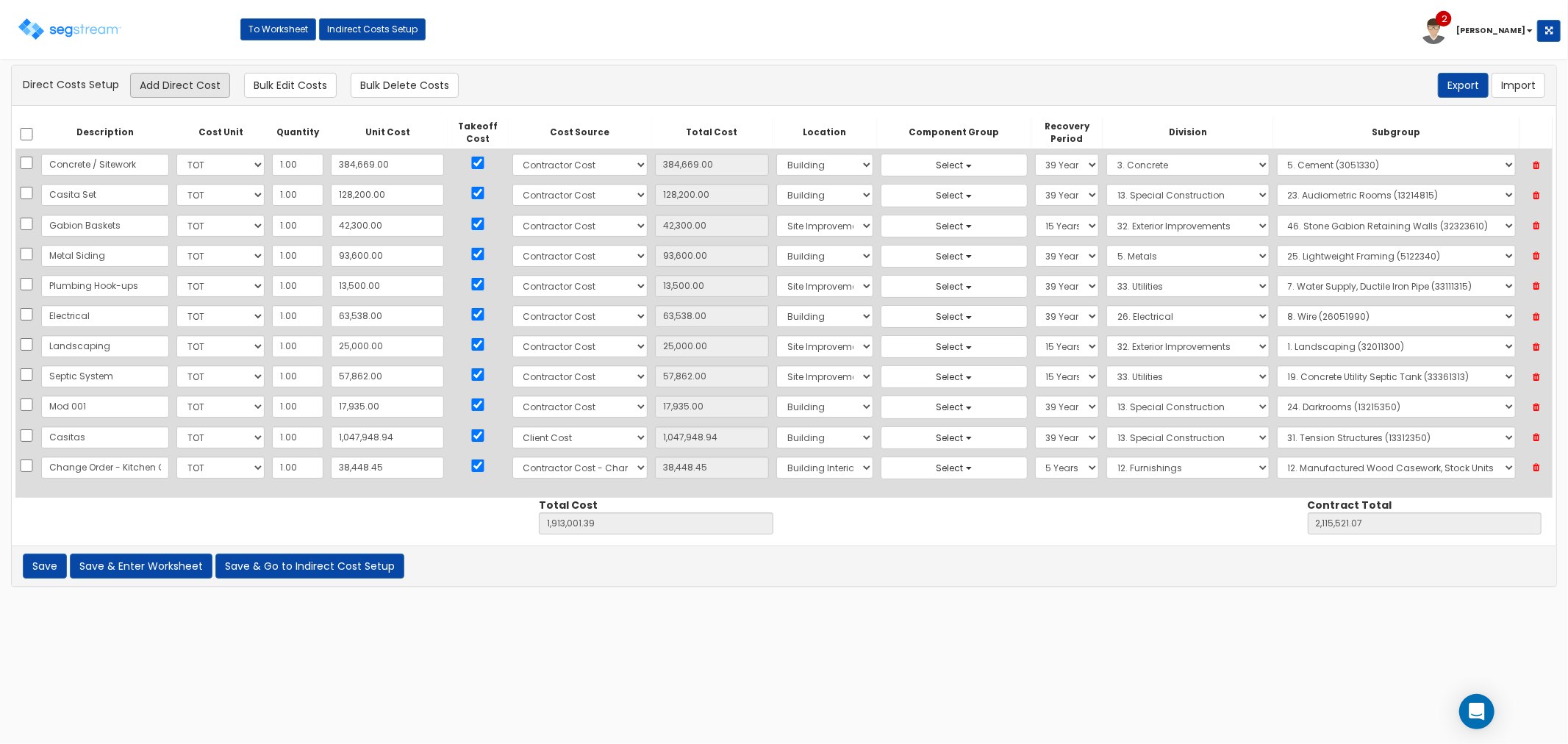
select select "21"
select select "7"
select select "5Y"
select select "12"
select select "12322310"
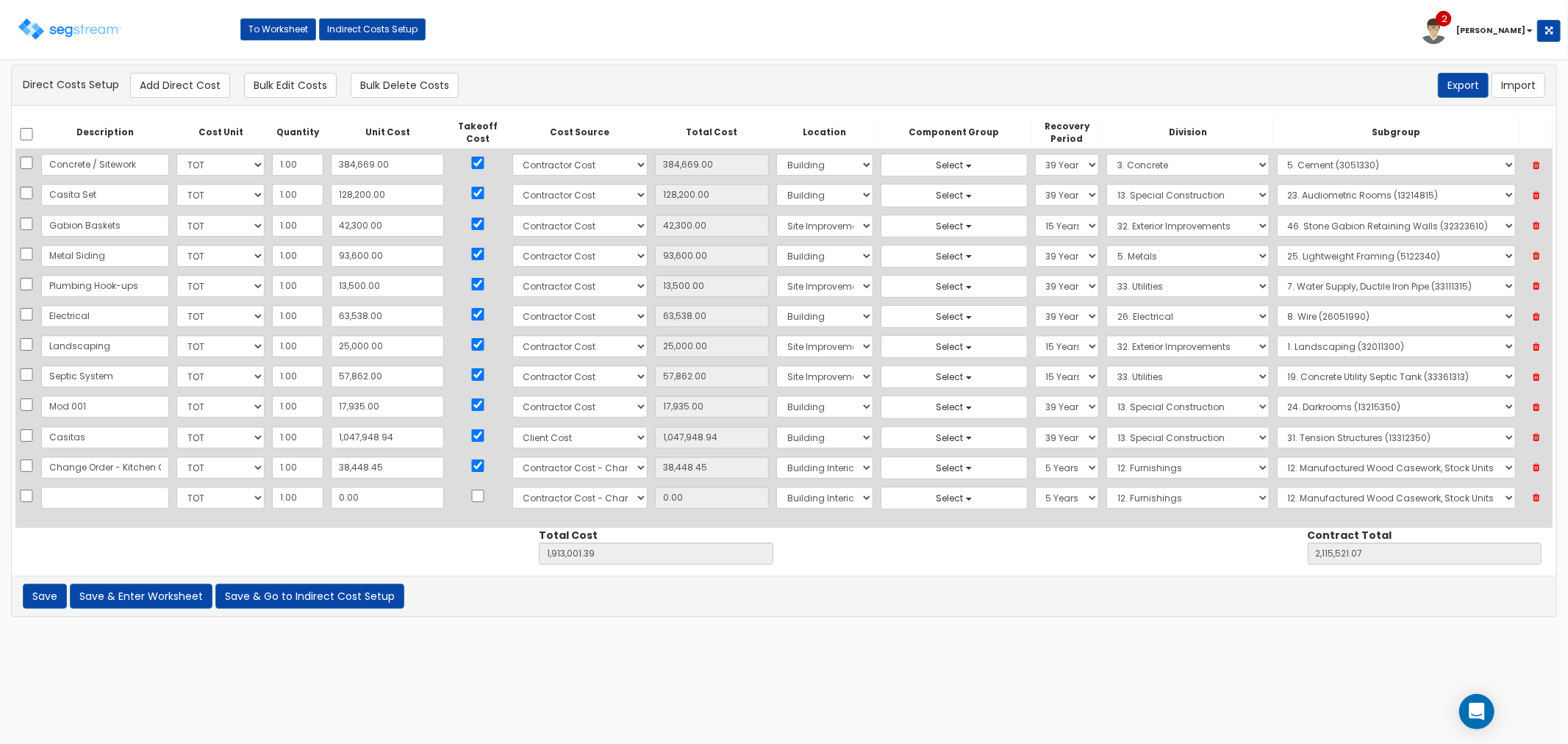
type input "S"
type input "Change Order - Signage"
click at [391, 504] on input "0.00" at bounding box center [387, 497] width 113 height 22
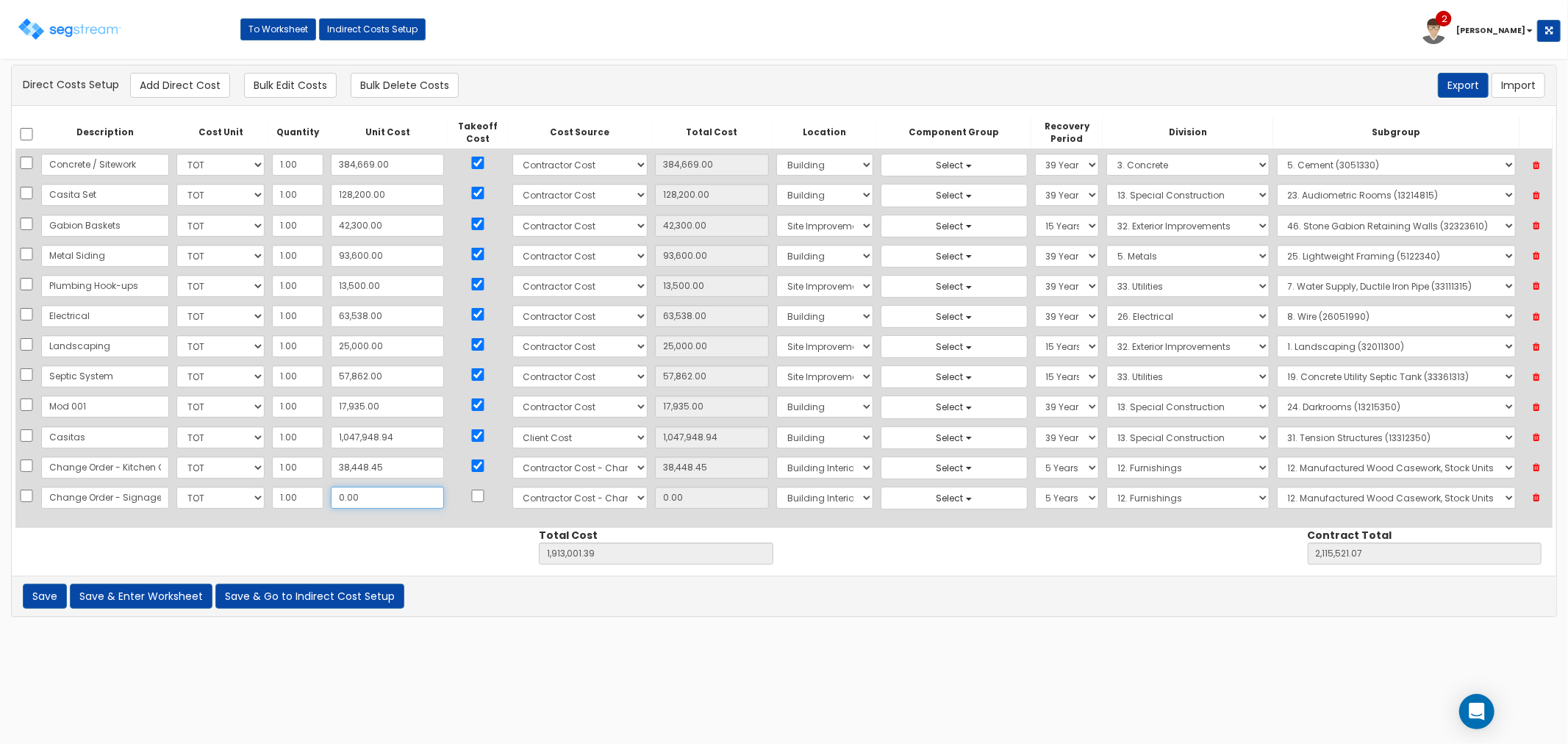
type input "3"
type input "1,913,004.39"
type input "2,115,524.07"
type input "3.00"
type input "38"
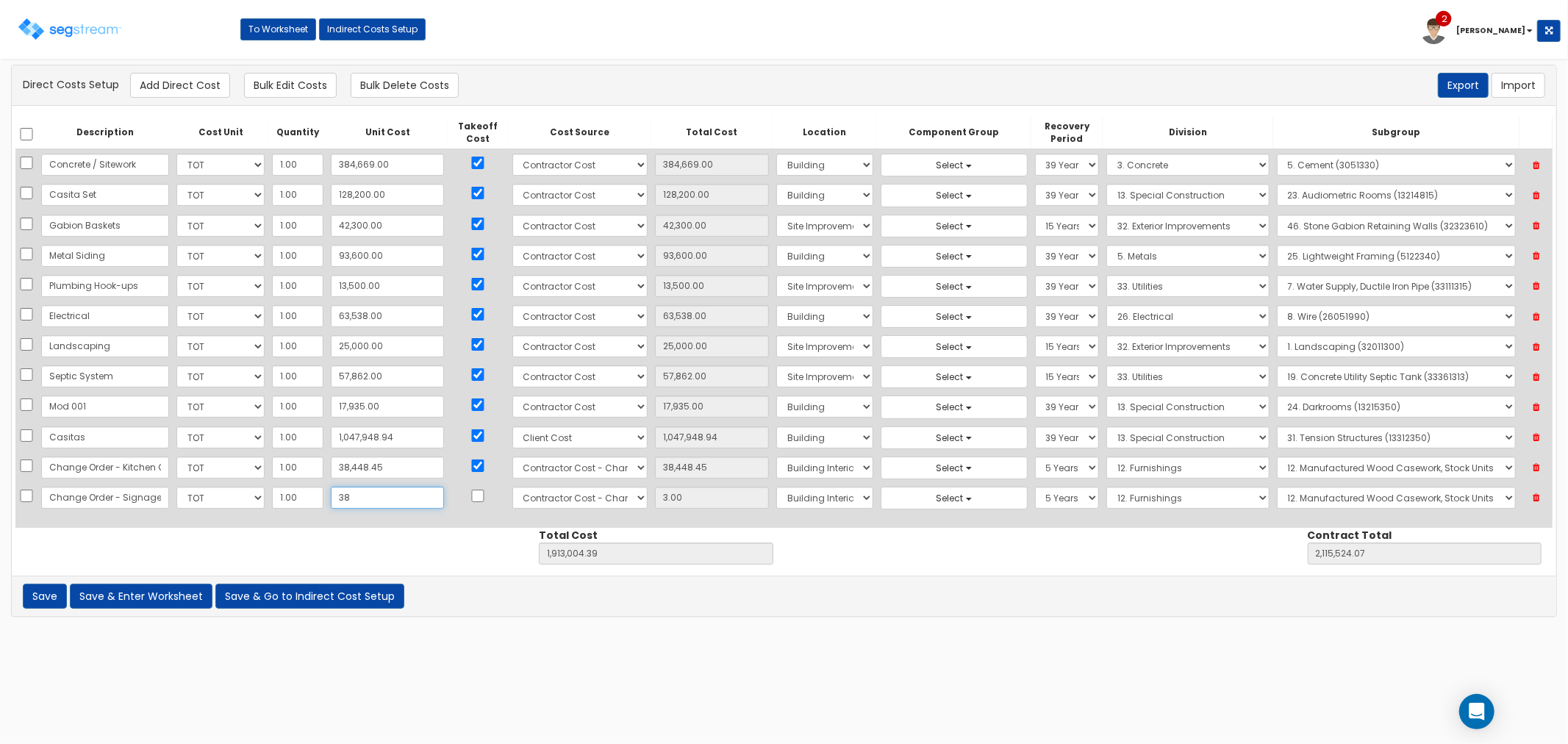
type input "1,913,039.39"
type input "2,115,559.07"
type input "38.00"
type input "3850"
type input "1,916,851.39"
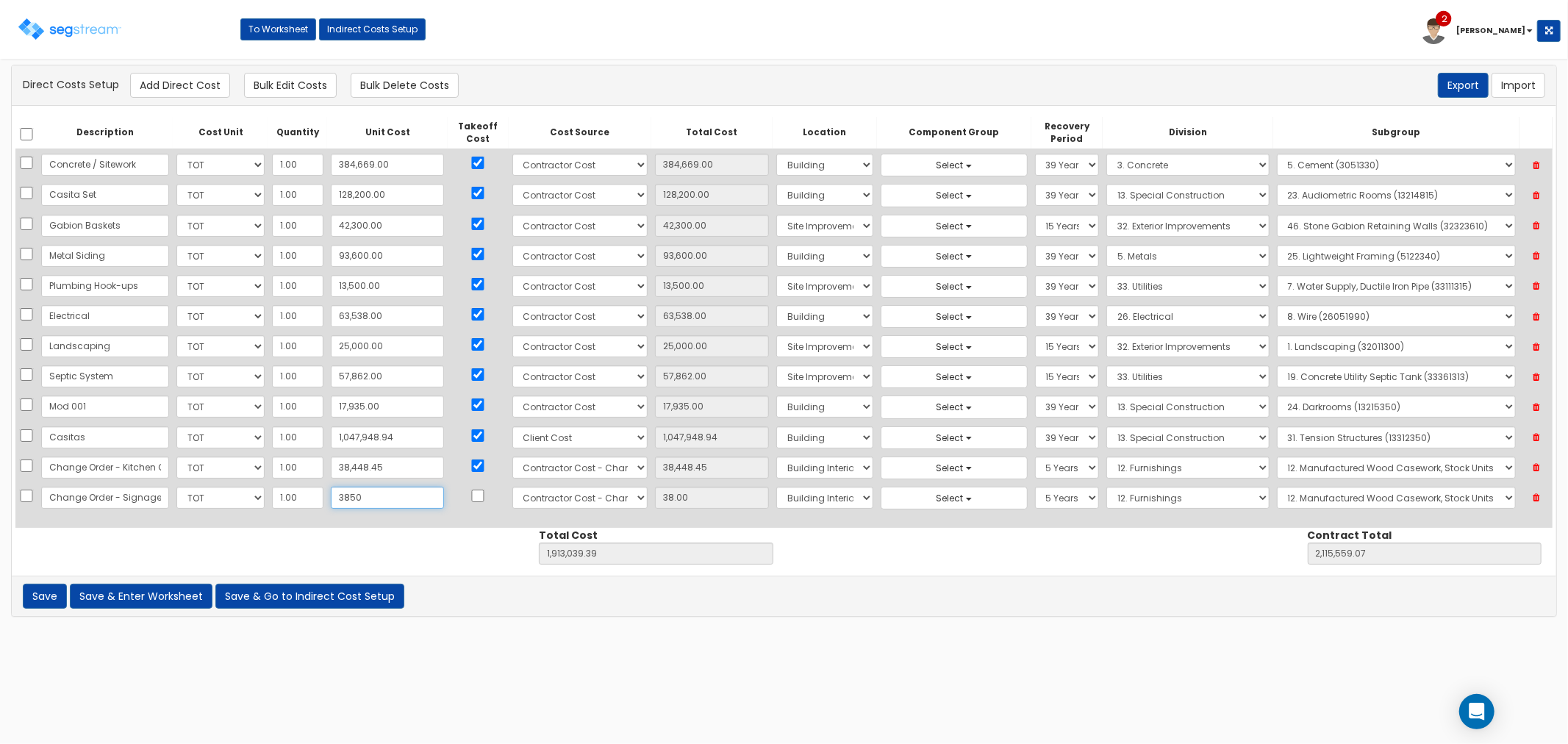
type input "2,119,371.07"
type input "3,850"
type input "3,850.00"
type input "3,850"
click at [470, 493] on input "checkbox" at bounding box center [477, 495] width 15 height 12
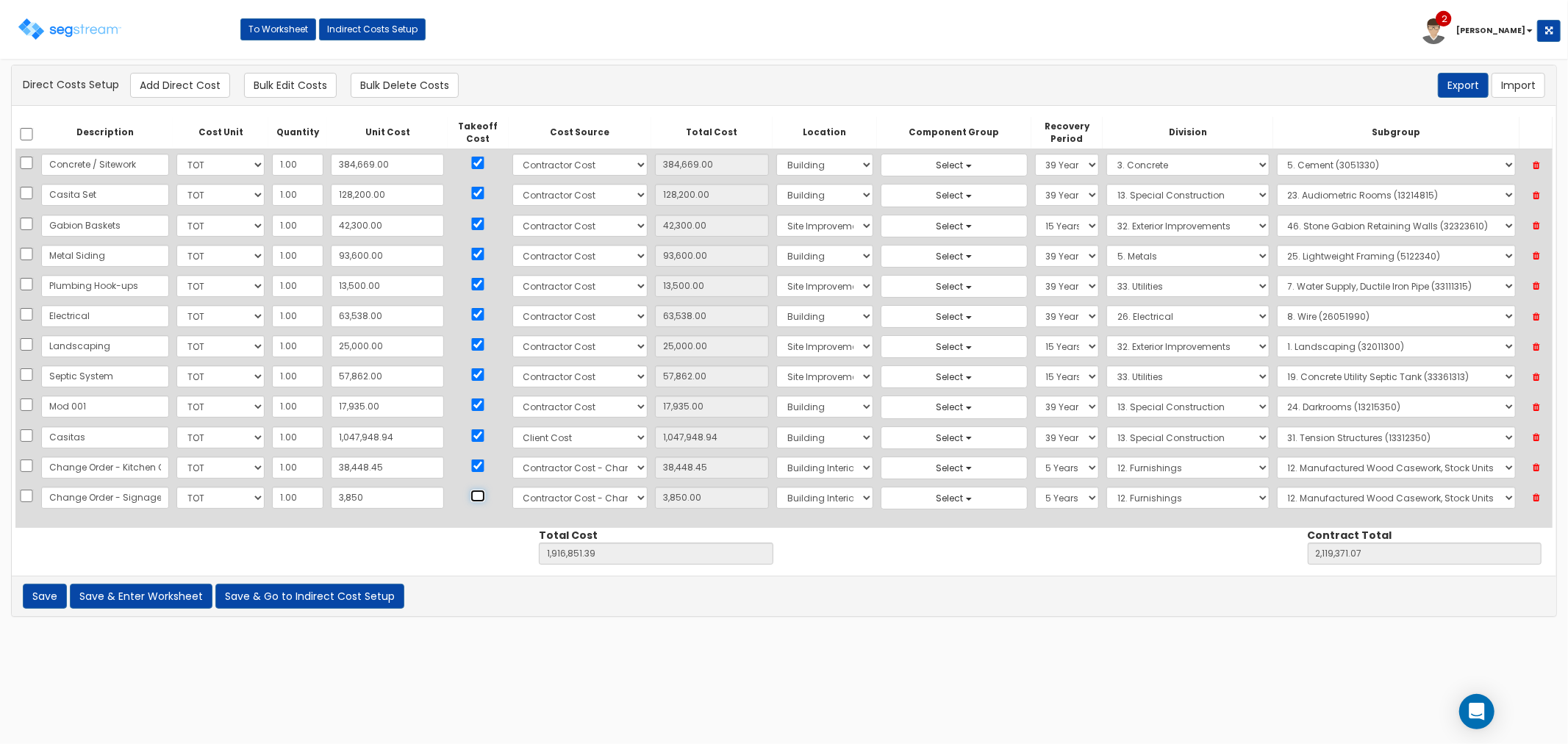
checkbox input "true"
click at [790, 492] on select "Select Building Building Interior Site Improvements Add Additional Location" at bounding box center [824, 497] width 96 height 22
select select "27"
click at [776, 488] on select "Select Building Building Interior Site Improvements Add Additional Location" at bounding box center [824, 497] width 96 height 22
click at [1035, 501] on select "Select 5 Years 7 Years 9 Years 10 Years 15 Years 15 Year QLI 15 Year QRP 15 Yea…" at bounding box center [1067, 497] width 65 height 22
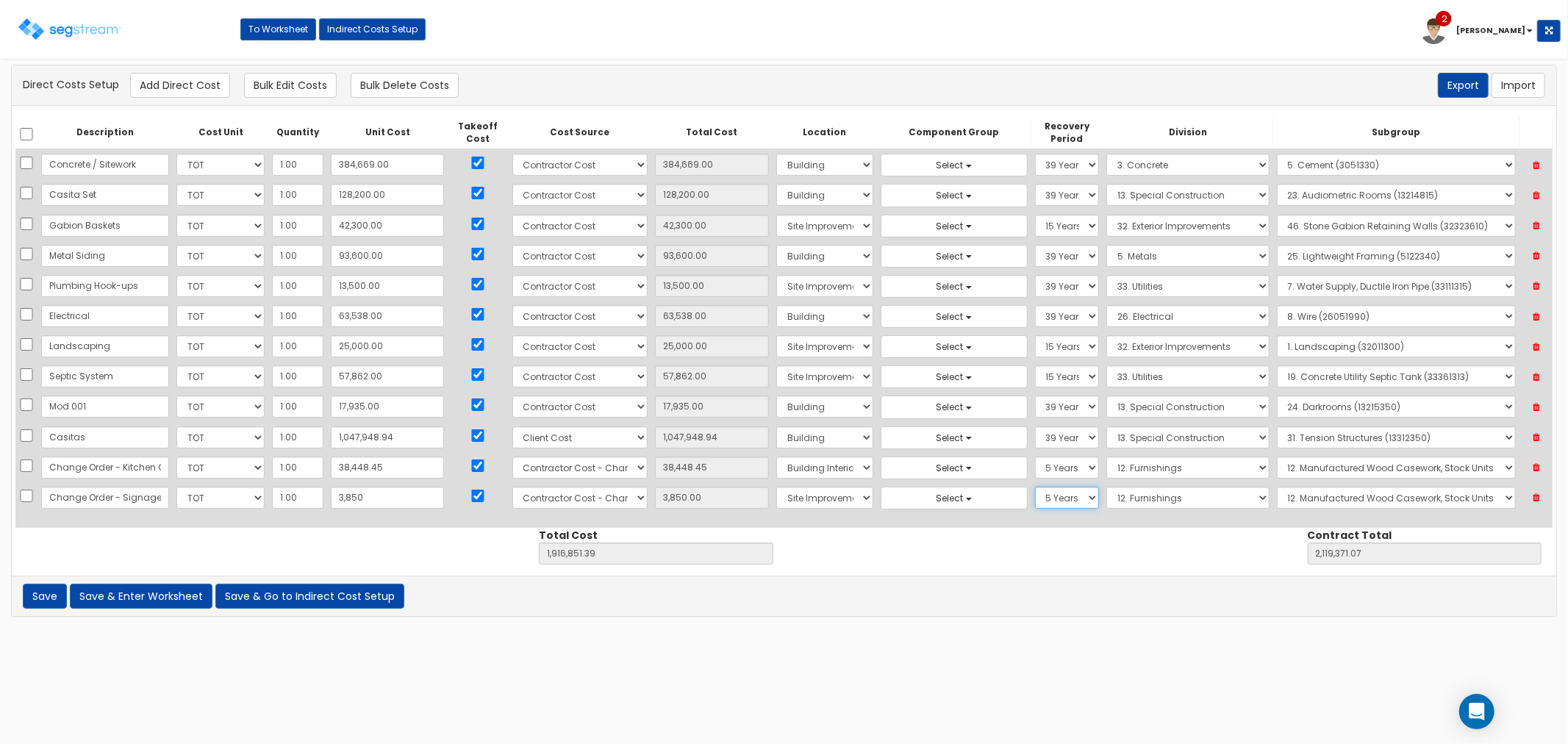
select select "15Y"
click at [1035, 488] on select "Select 5 Years 7 Years 9 Years 10 Years 15 Years 15 Year QLI 15 Year QRP 15 Yea…" at bounding box center [1067, 497] width 65 height 22
click at [1118, 494] on select "Select 1. General Requirements 2. Existing Conditions 3. Concrete 4. Masonry 5.…" at bounding box center [1188, 497] width 163 height 22
select select "10"
click at [1106, 488] on select "Select 1. General Requirements 2. Existing Conditions 3. Concrete 4. Masonry 5.…" at bounding box center [1188, 497] width 163 height 22
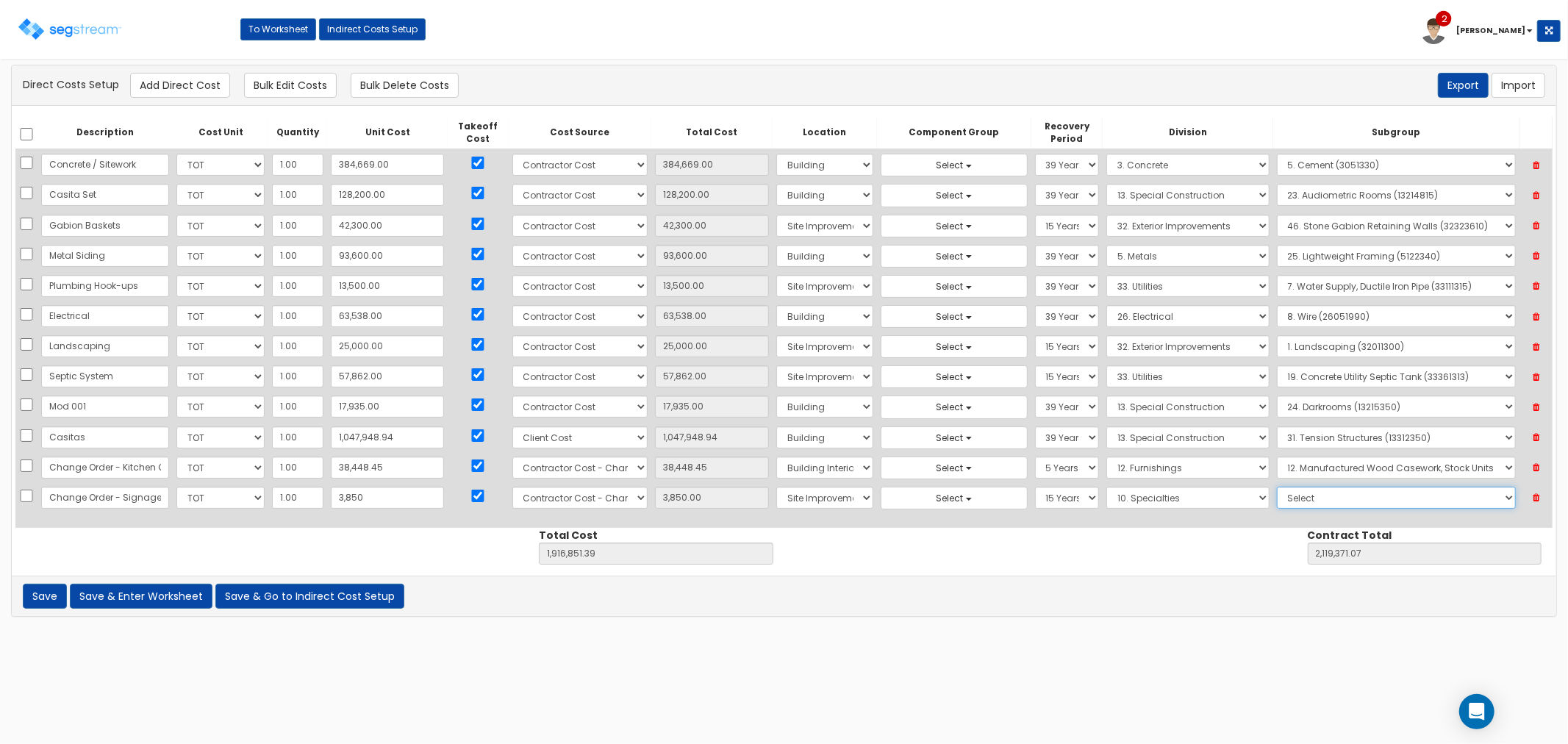
drag, startPoint x: 1290, startPoint y: 494, endPoint x: 1353, endPoint y: 502, distance: 63.5
click at [1291, 493] on select "Select 1. Selective Demolition, Specialties (10050510) 2. Fixed Chalkboards (10…" at bounding box center [1396, 497] width 239 height 22
select select "10141910"
click at [1277, 488] on select "Select 1. Selective Demolition, Specialties (10050510) 2. Fixed Chalkboards (10…" at bounding box center [1396, 497] width 239 height 22
